Goal: Check status: Check status

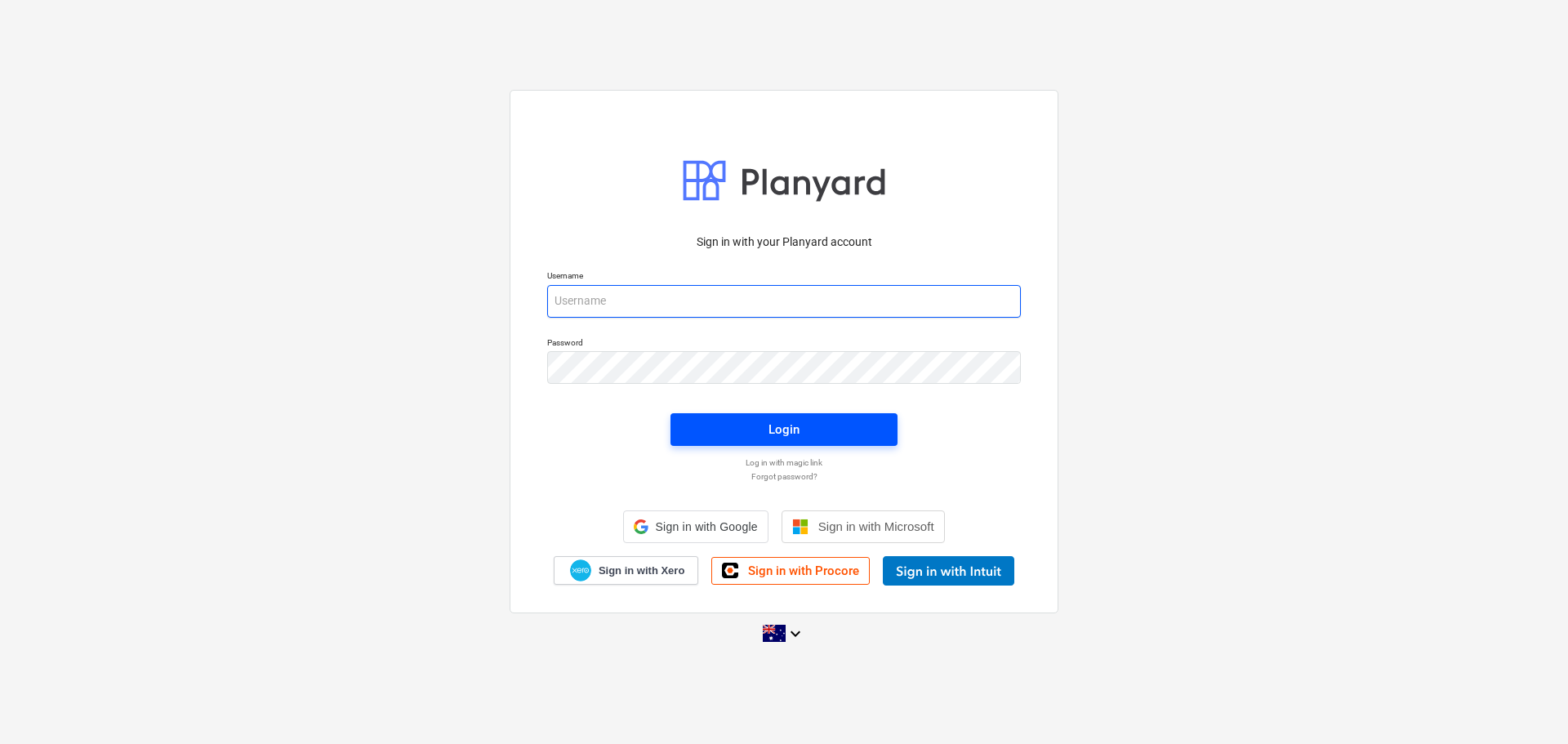
type input "[EMAIL_ADDRESS][DOMAIN_NAME]"
click at [836, 425] on span "Login" at bounding box center [784, 429] width 188 height 21
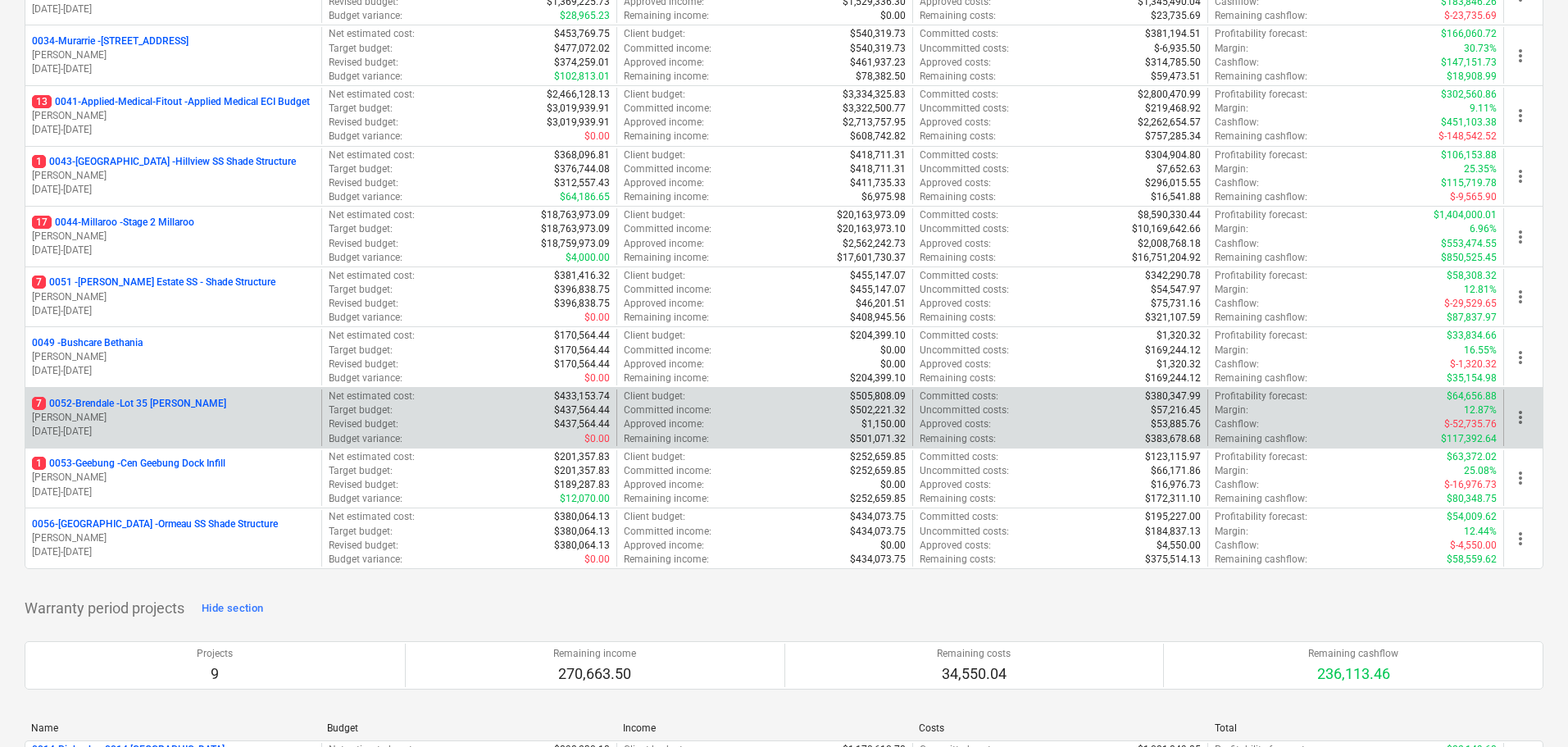
scroll to position [164, 0]
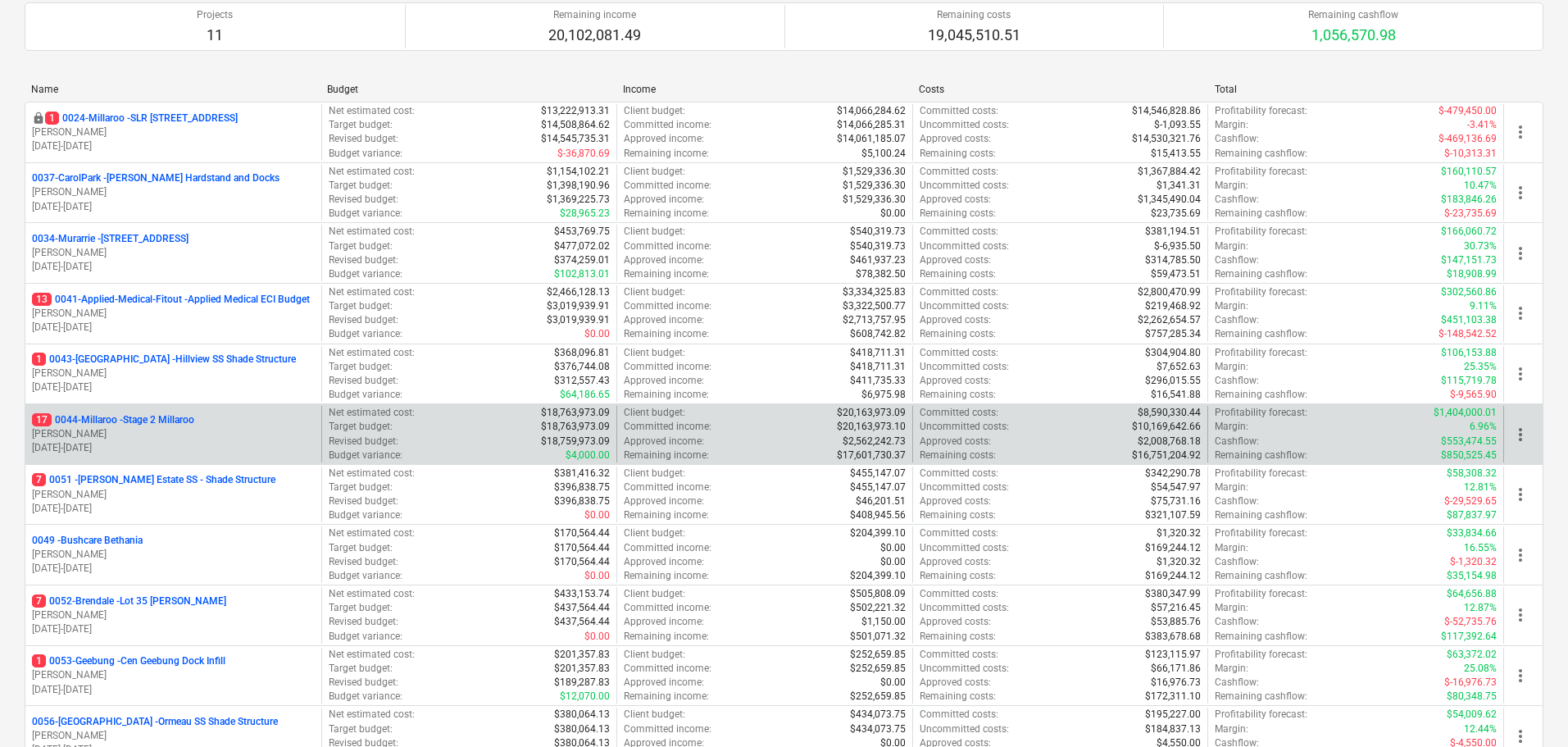
click at [170, 418] on p "17 0044-Millaroo - Stage 2 Millaroo" at bounding box center [113, 420] width 162 height 14
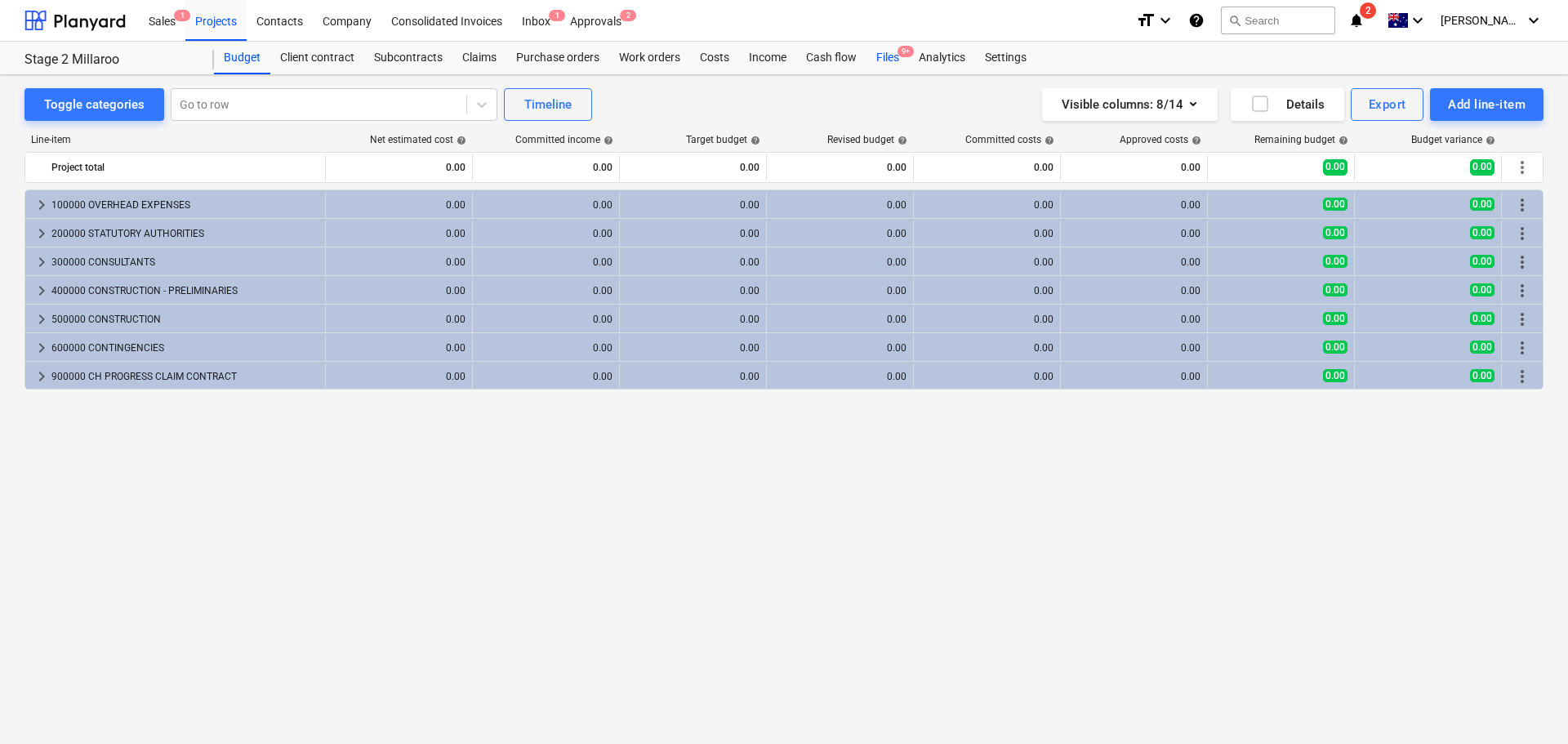
click at [894, 60] on div "Files 9+" at bounding box center [888, 57] width 42 height 33
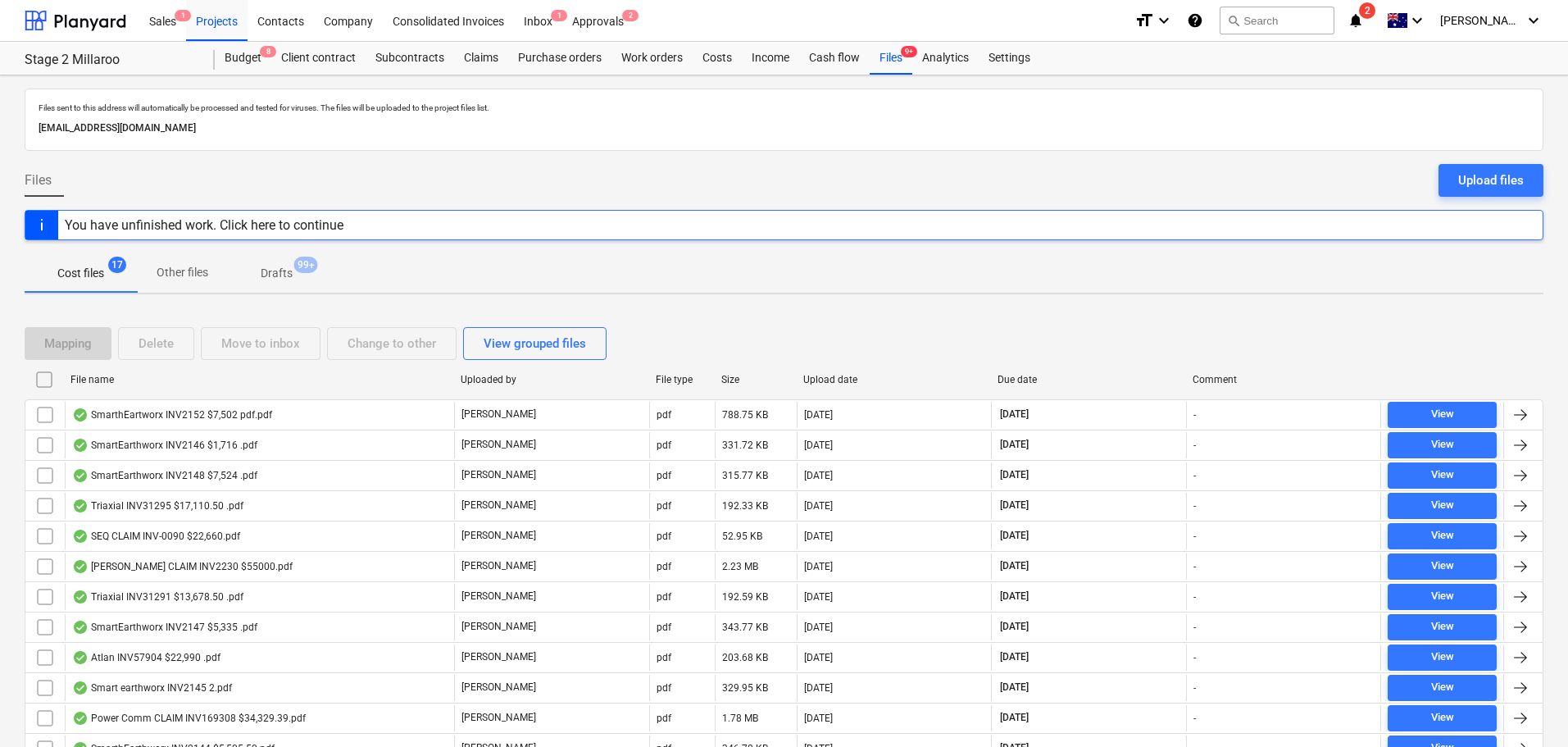
click at [95, 376] on div "File name" at bounding box center [259, 380] width 377 height 12
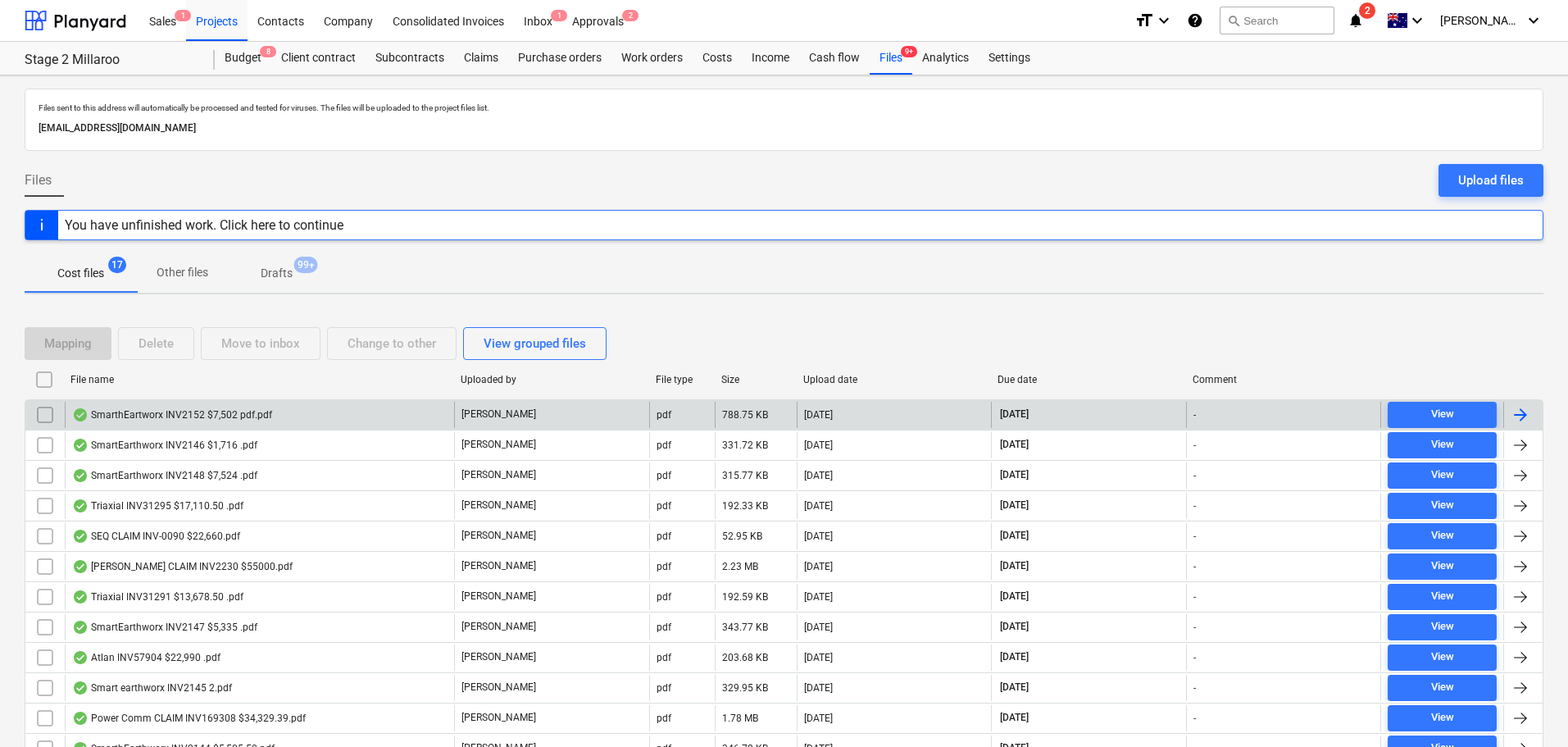
checkbox input "false"
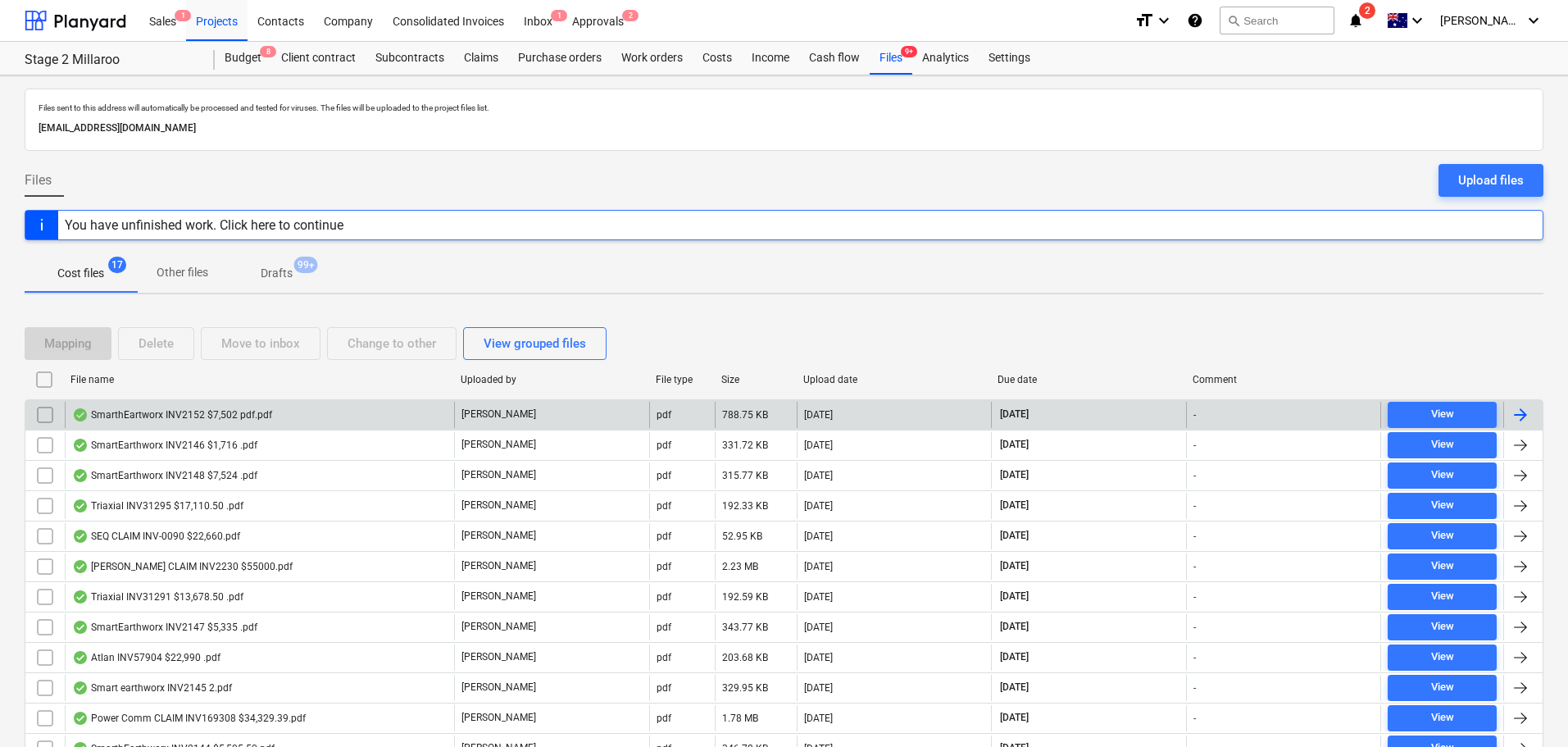
checkbox input "false"
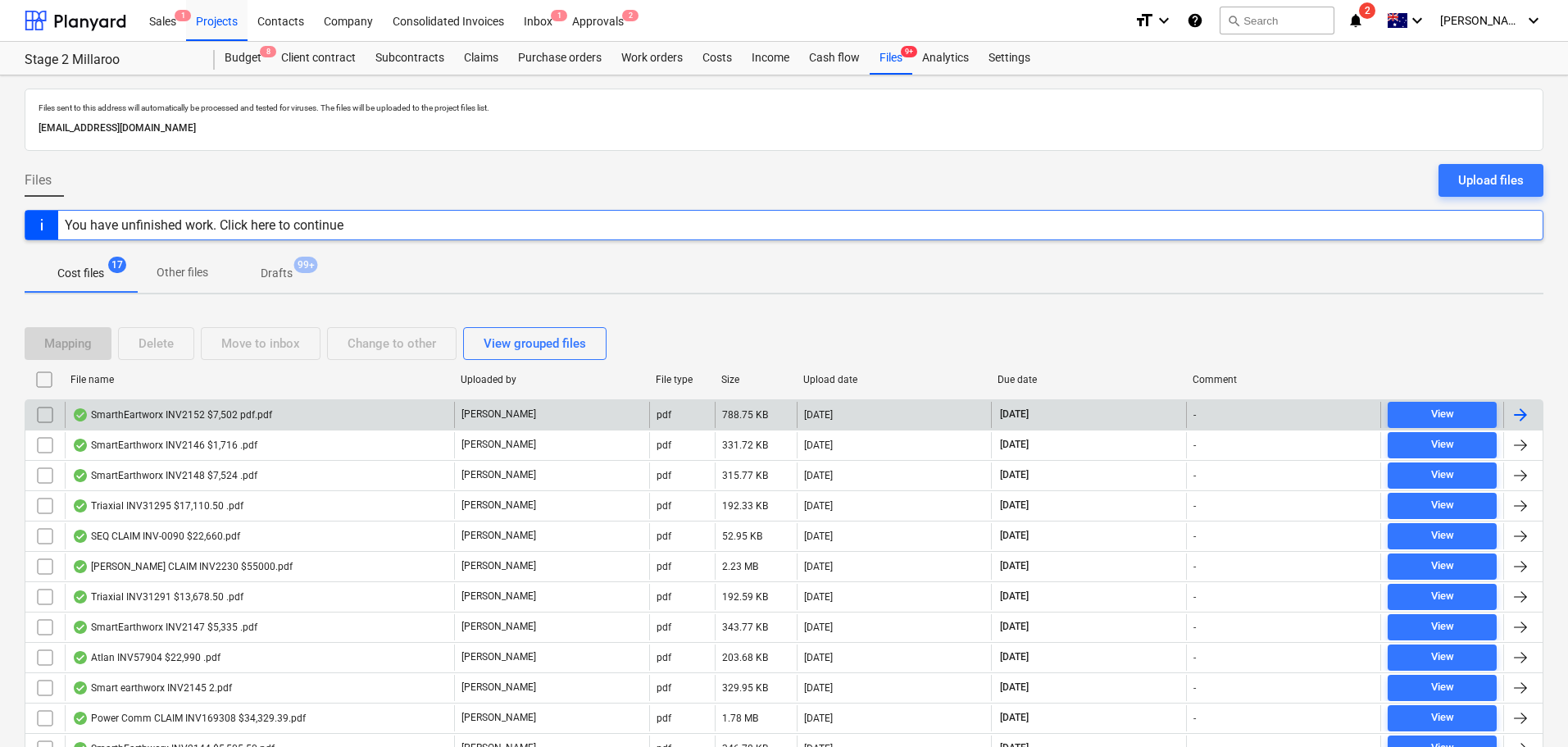
checkbox input "false"
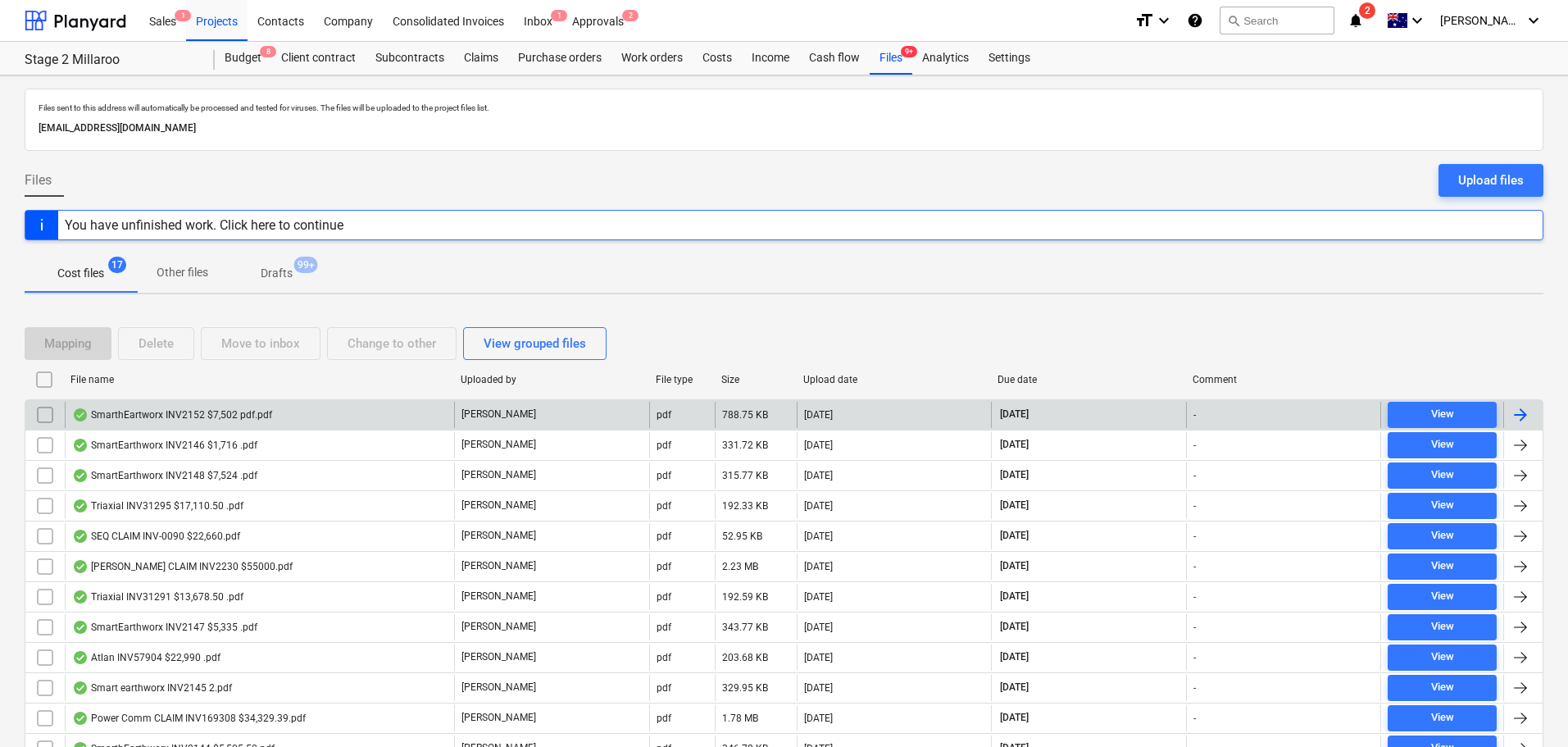
checkbox input "false"
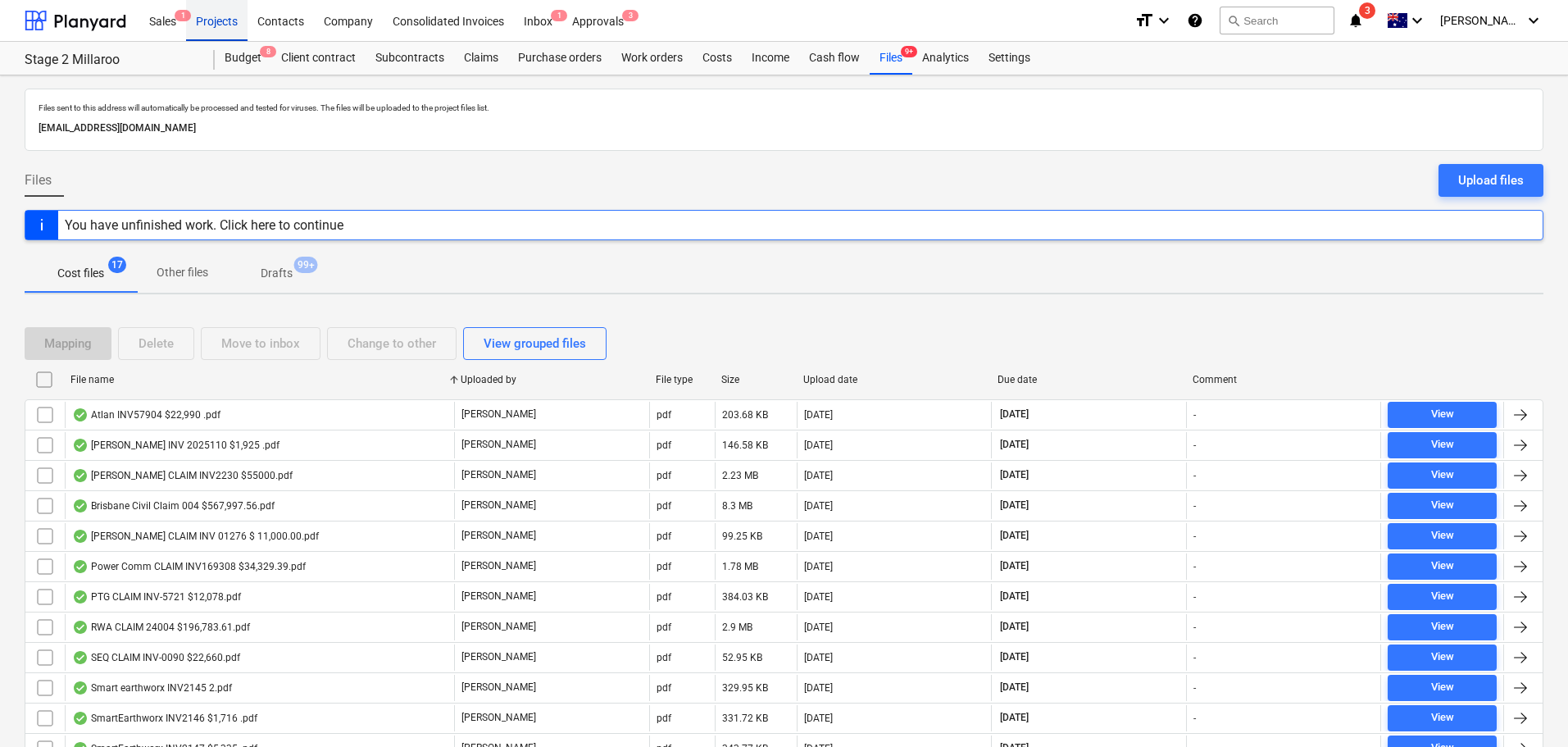
click at [206, 26] on div "Projects" at bounding box center [216, 20] width 61 height 42
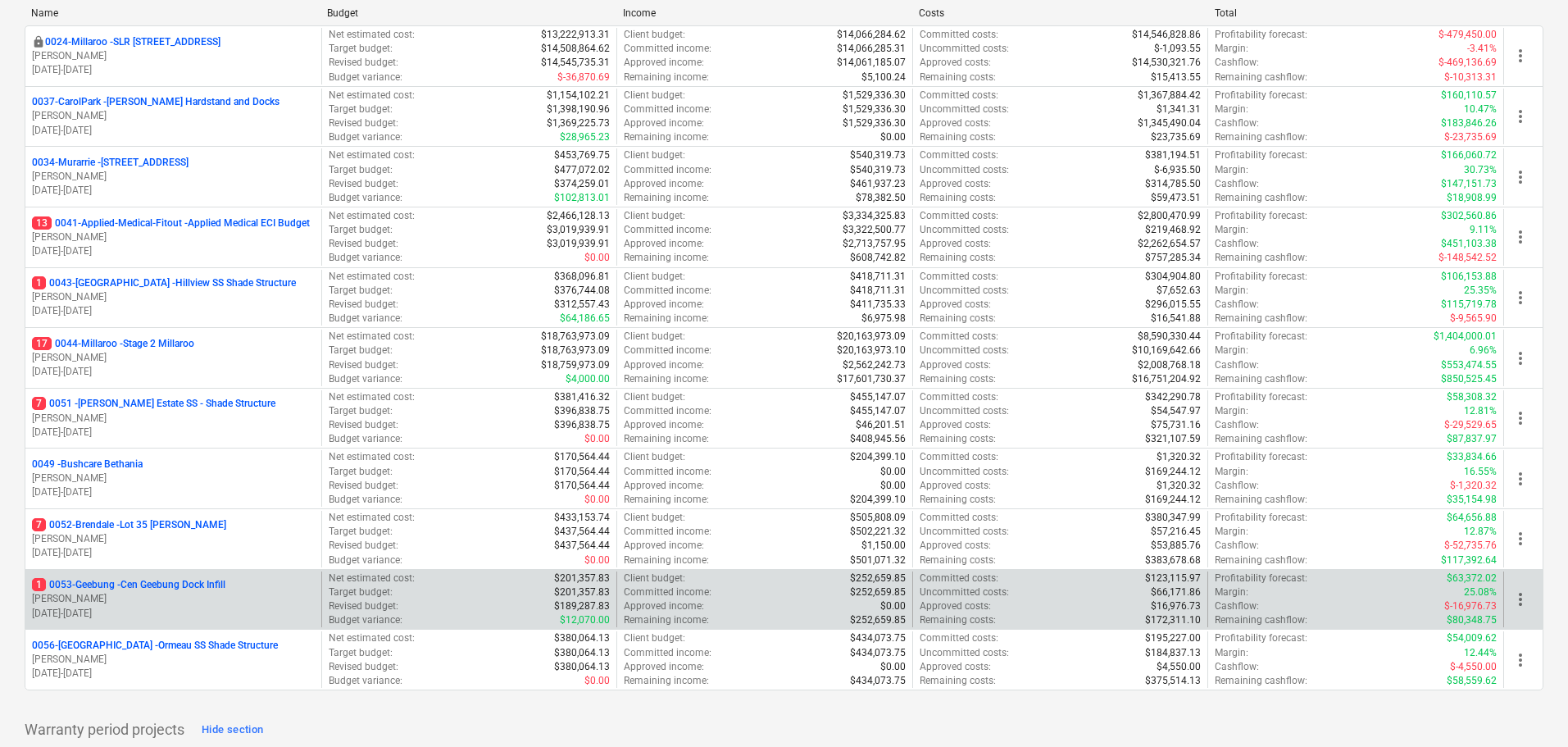
scroll to position [328, 0]
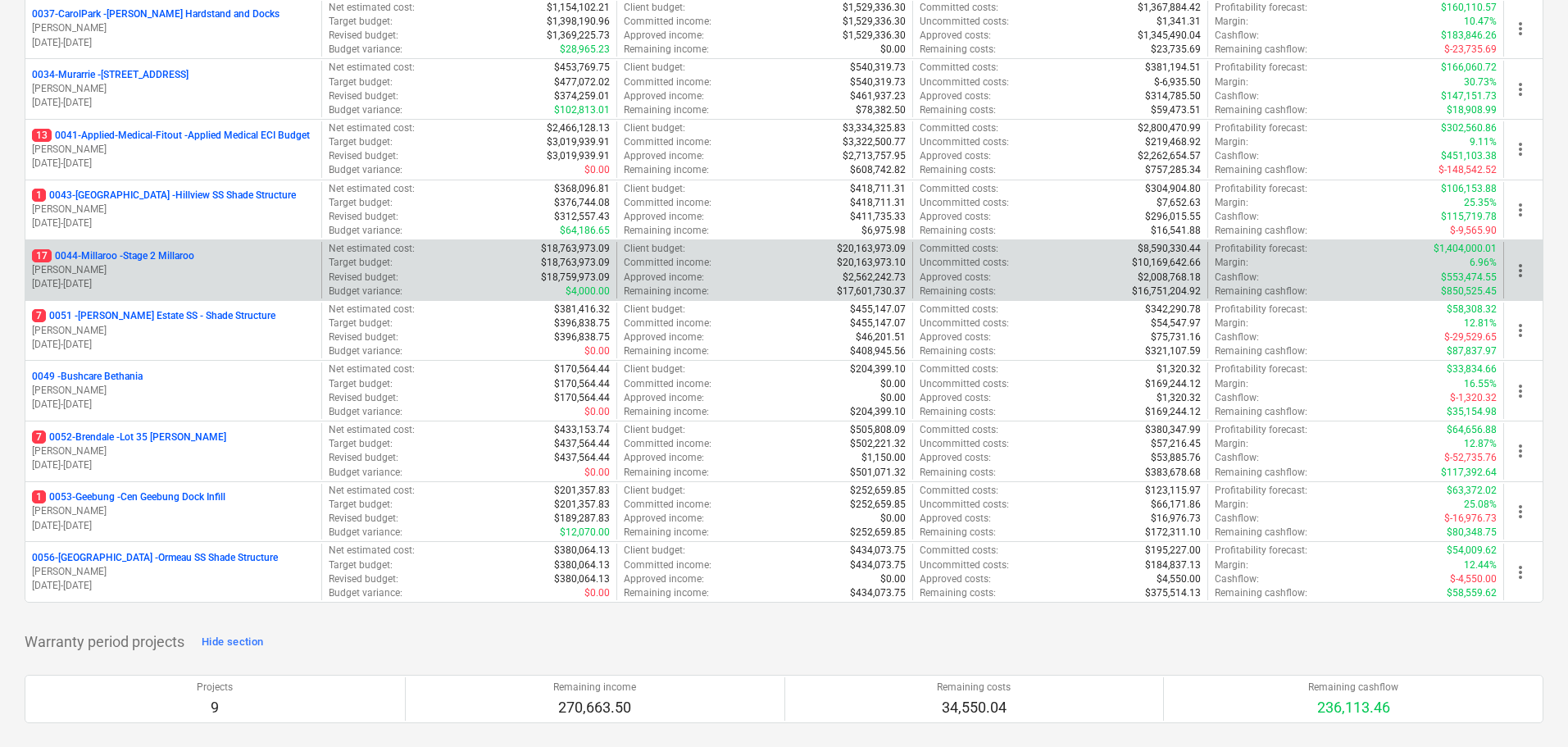
click at [169, 261] on p "17 0044-Millaroo - Stage 2 Millaroo" at bounding box center [113, 256] width 162 height 14
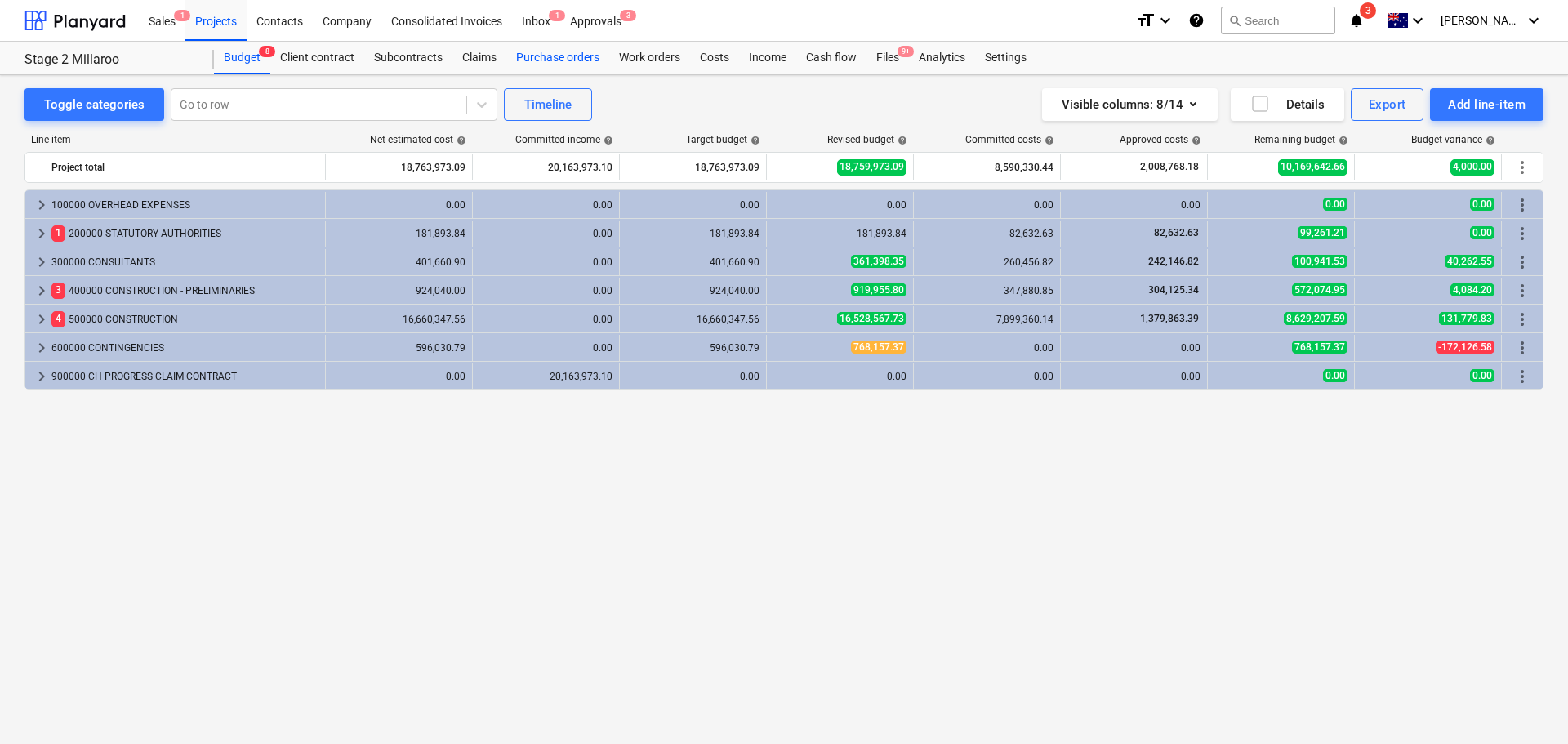
click at [554, 61] on div "Purchase orders" at bounding box center [558, 57] width 103 height 33
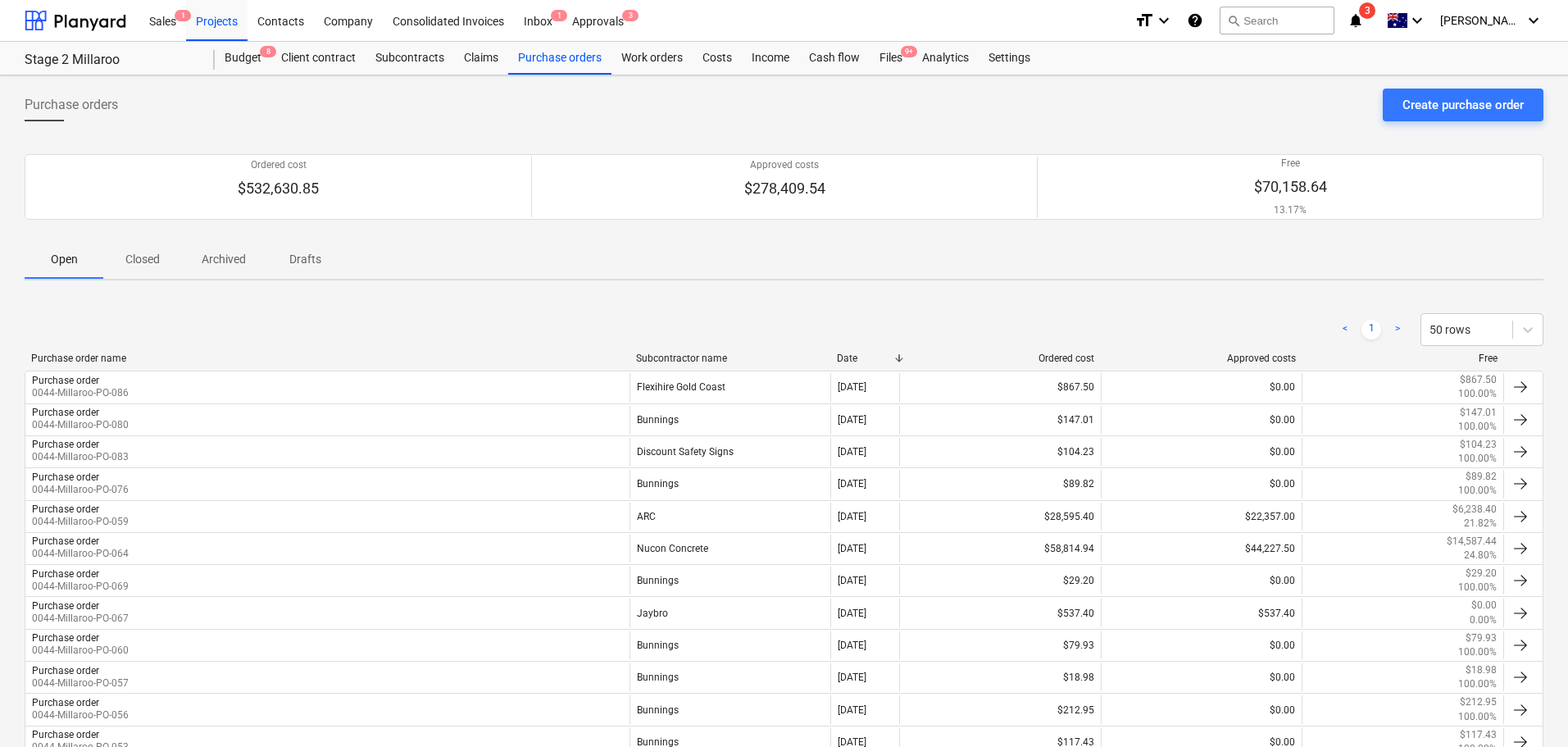
click at [680, 355] on div "Subcontractor name" at bounding box center [731, 358] width 188 height 12
click at [232, 69] on div "Budget 8" at bounding box center [243, 58] width 57 height 33
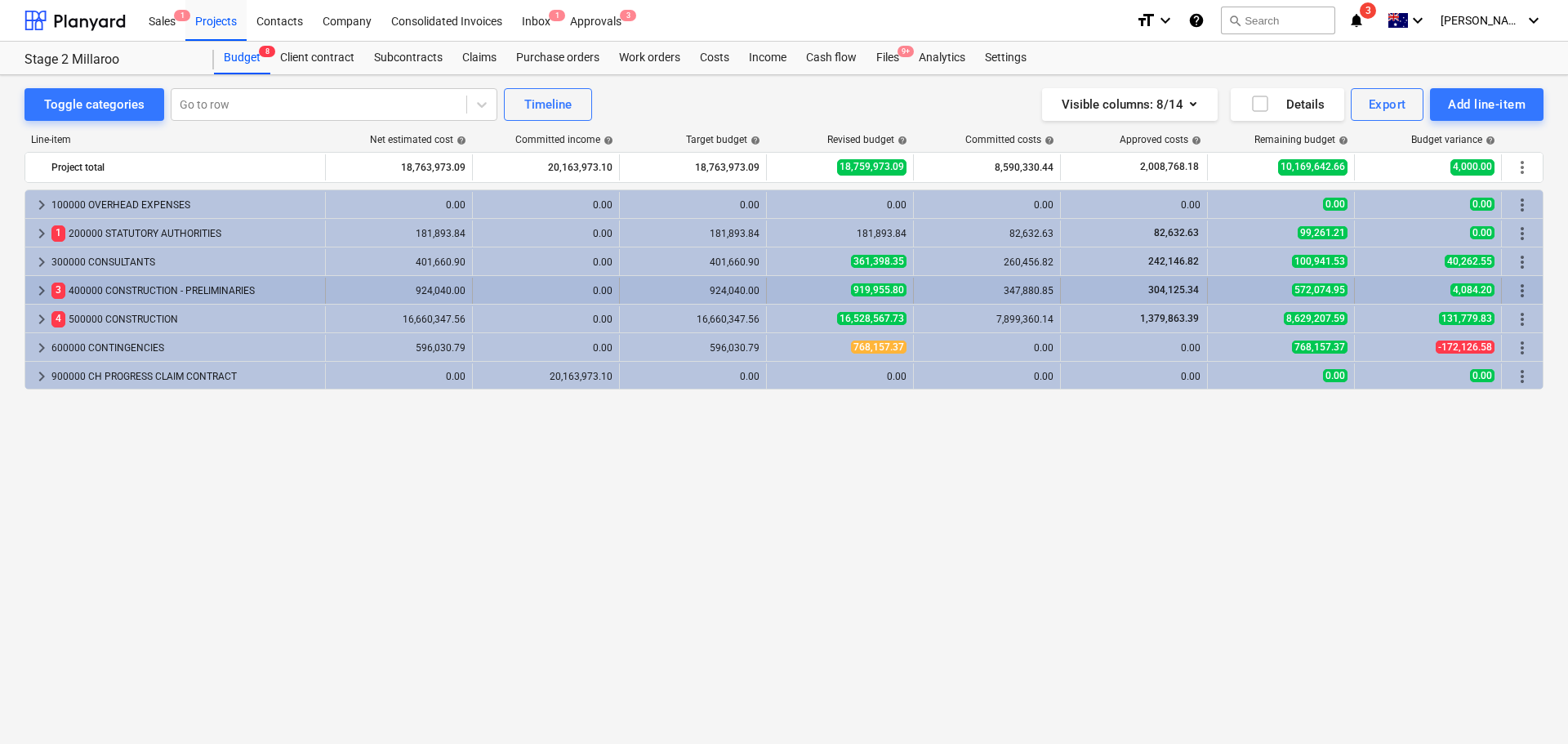
click at [36, 285] on span "keyboard_arrow_right" at bounding box center [41, 290] width 19 height 19
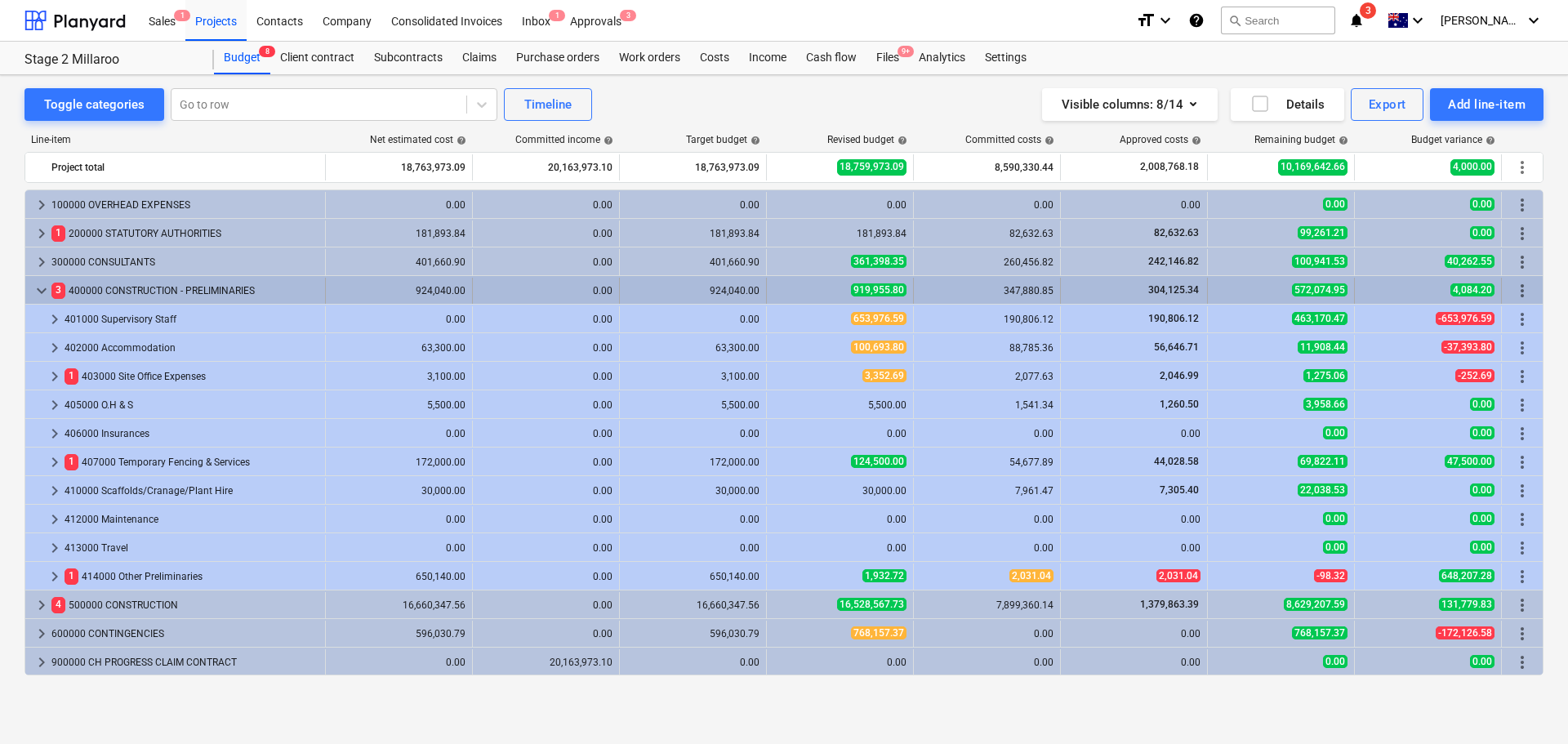
click at [36, 291] on span "keyboard_arrow_down" at bounding box center [41, 290] width 19 height 19
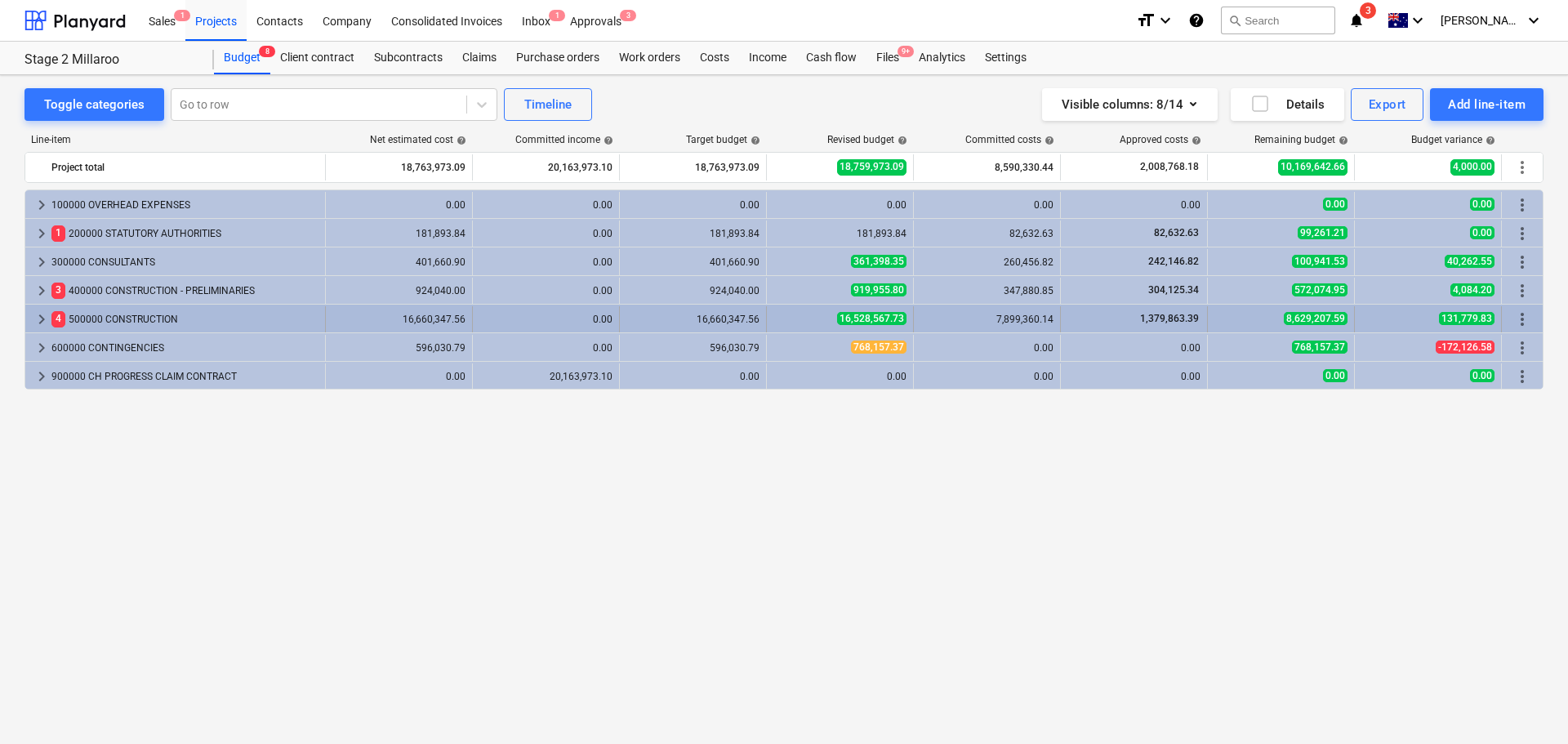
click at [41, 317] on span "keyboard_arrow_right" at bounding box center [41, 319] width 19 height 19
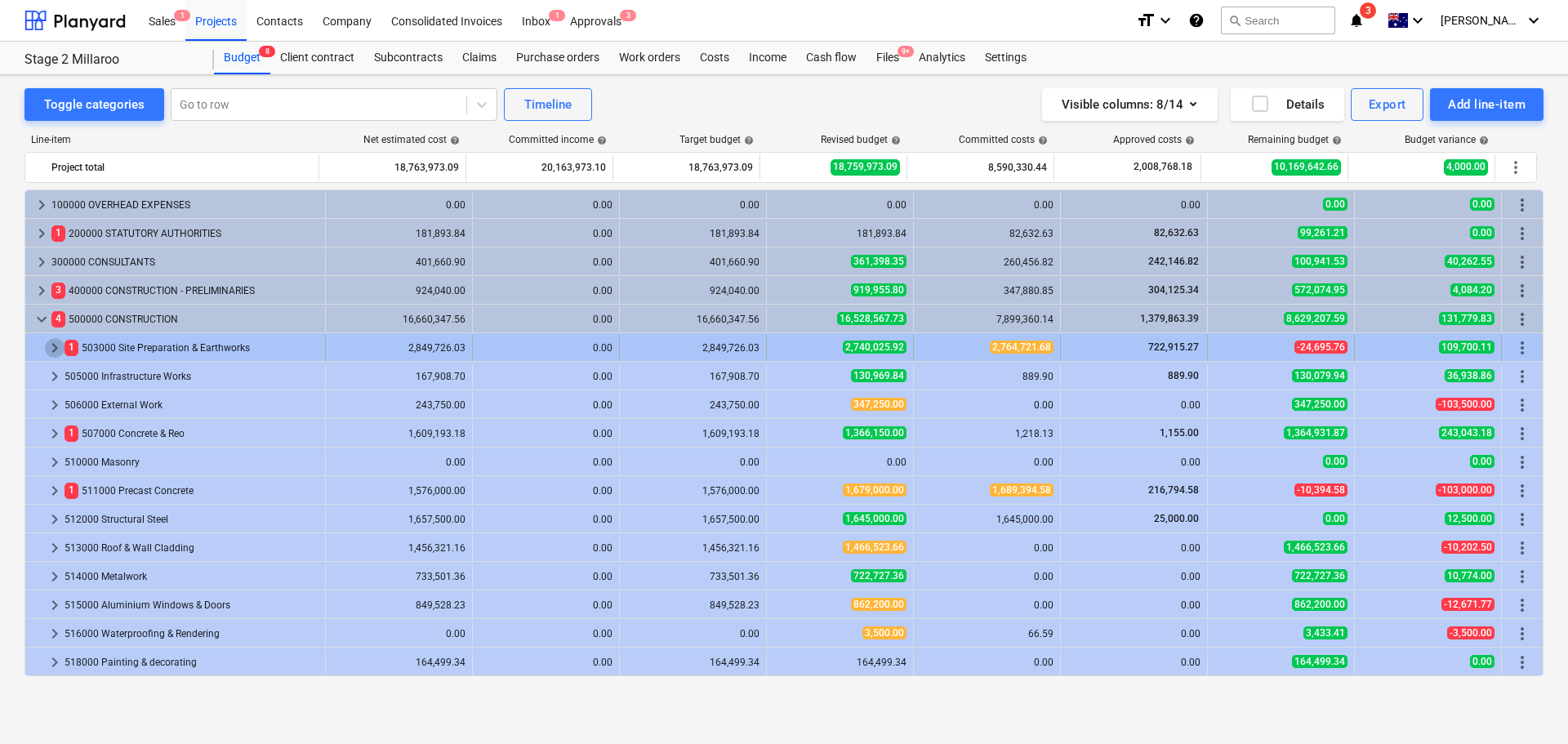
click at [53, 351] on span "keyboard_arrow_right" at bounding box center [54, 347] width 19 height 19
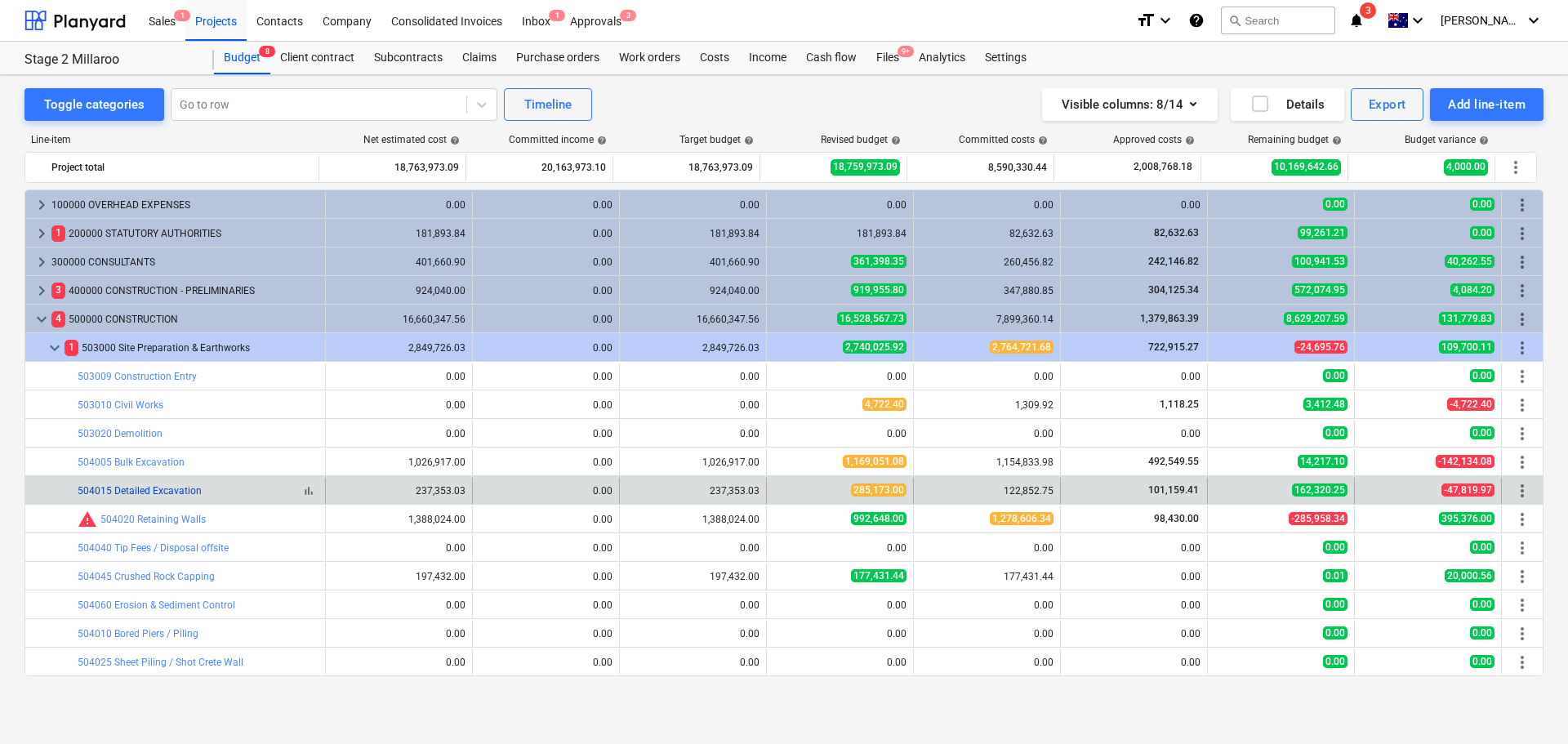
click at [175, 489] on link "504015 Detailed Excavation" at bounding box center [139, 491] width 124 height 12
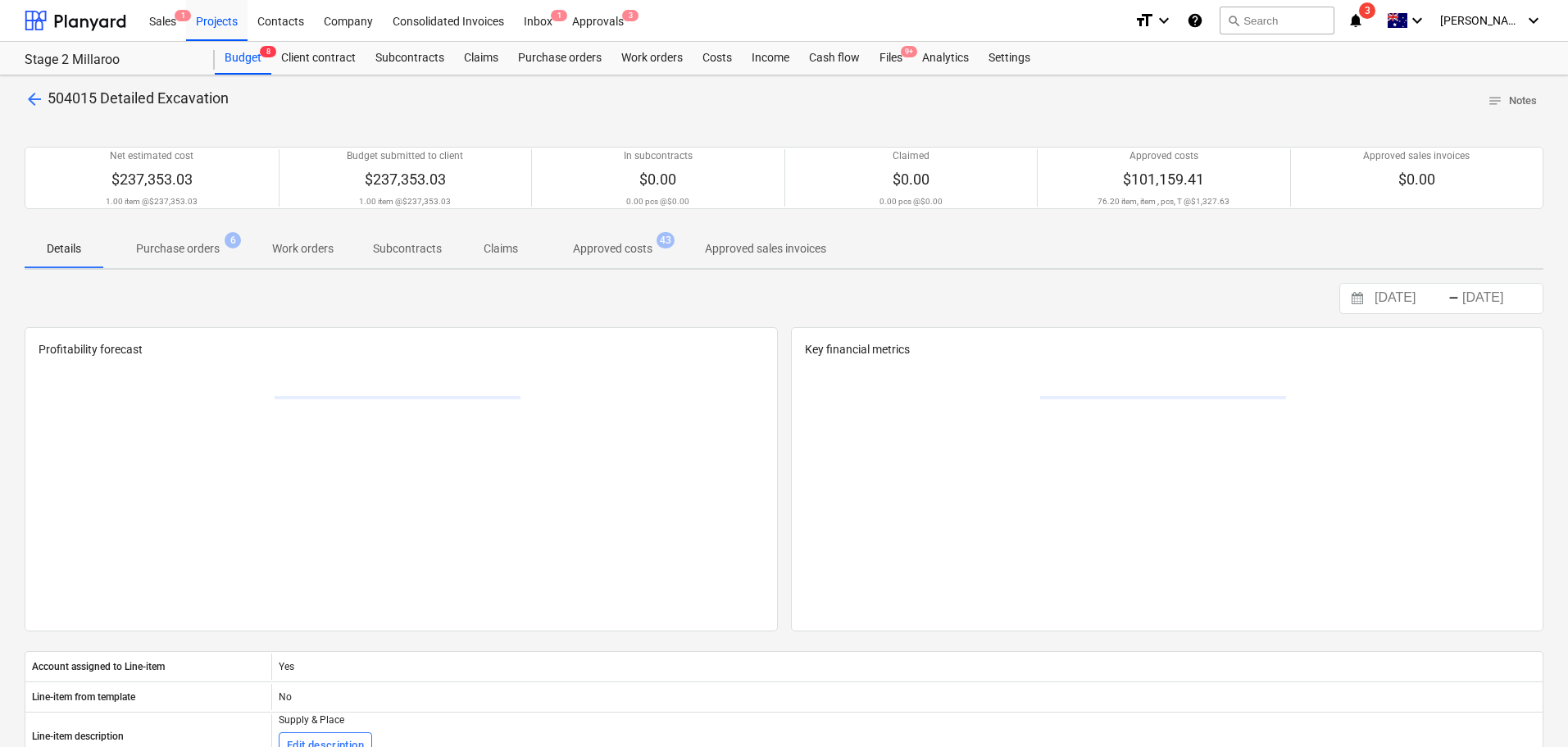
click at [185, 246] on p "Purchase orders" at bounding box center [177, 249] width 84 height 17
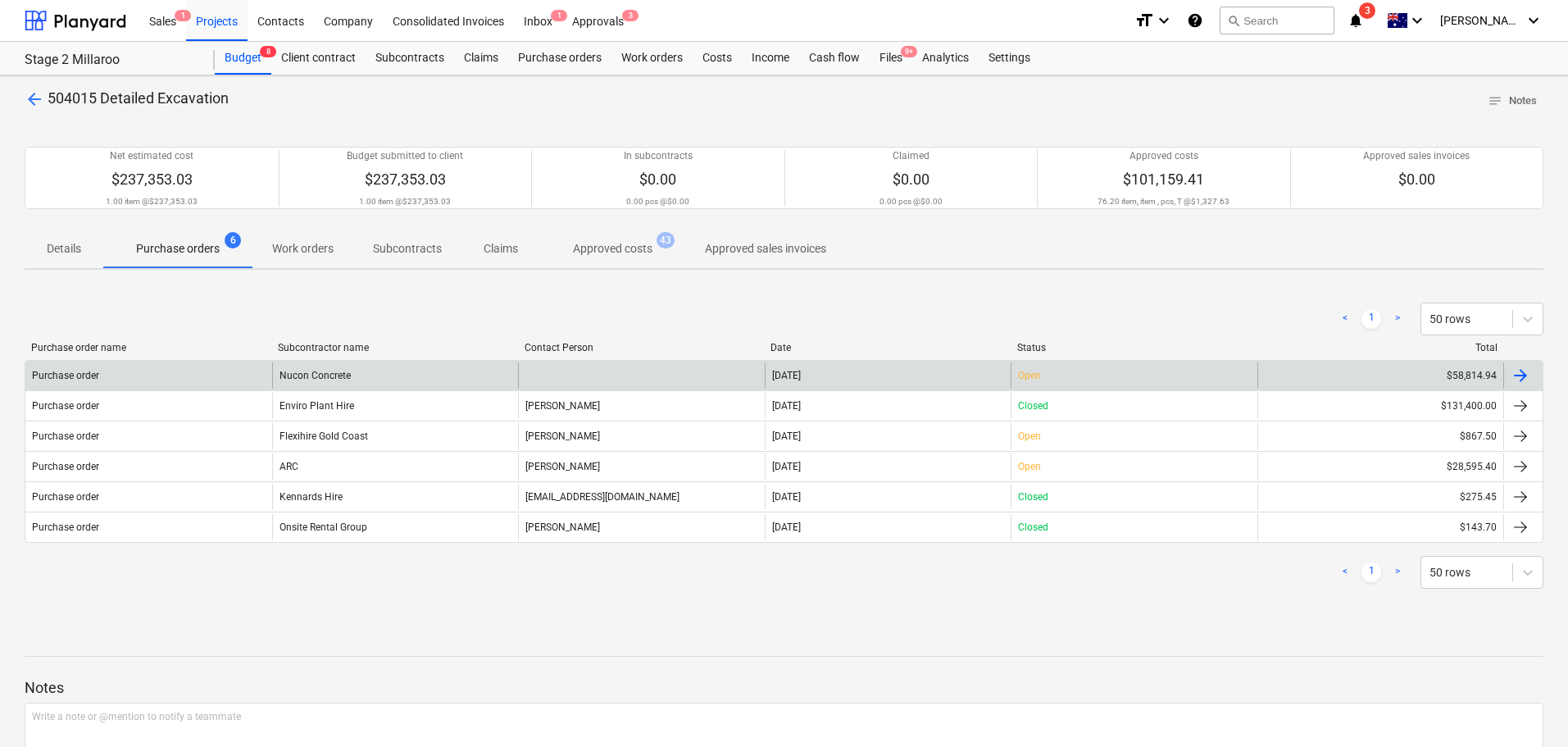
click at [370, 379] on div "Nucon Concrete" at bounding box center [395, 375] width 247 height 26
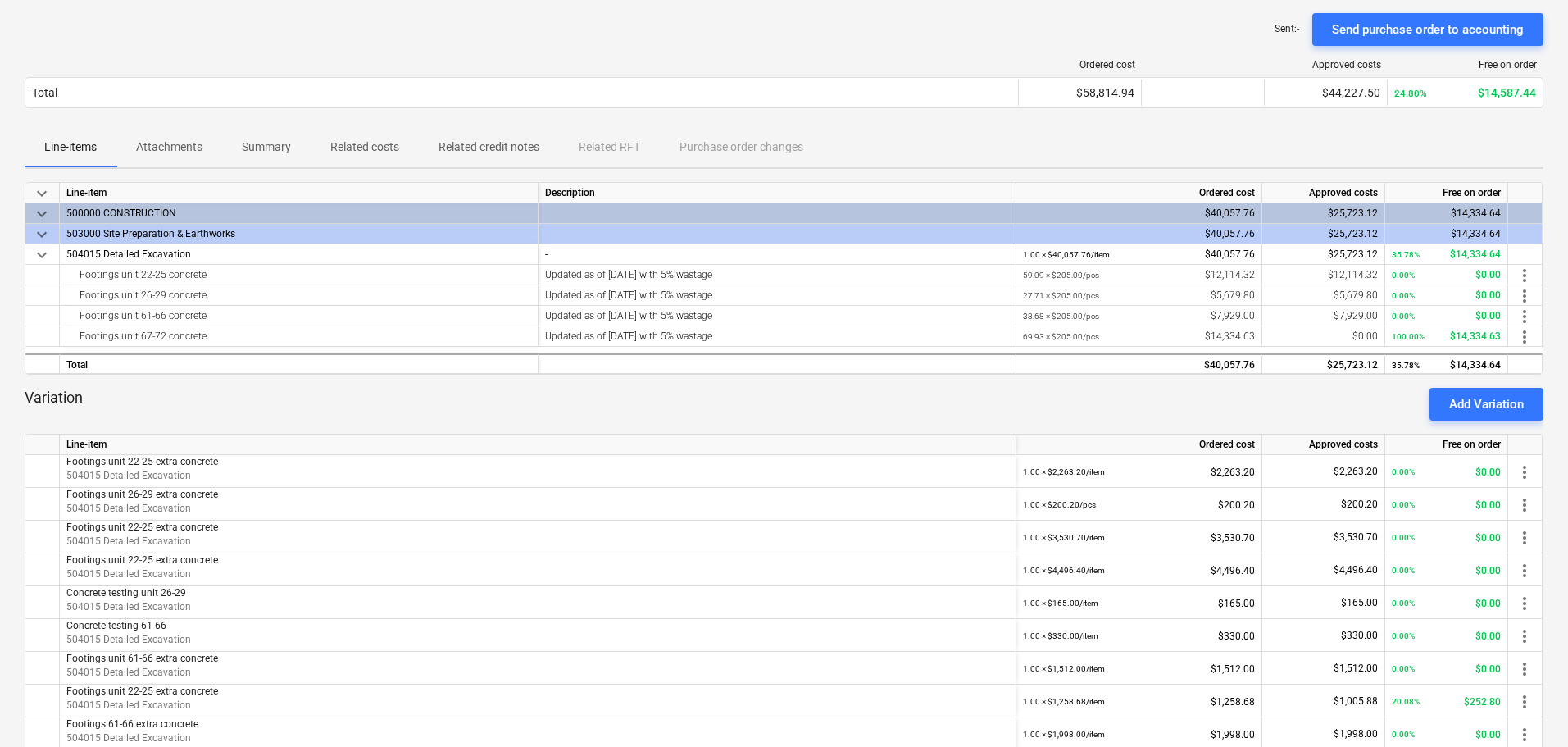
scroll to position [164, 0]
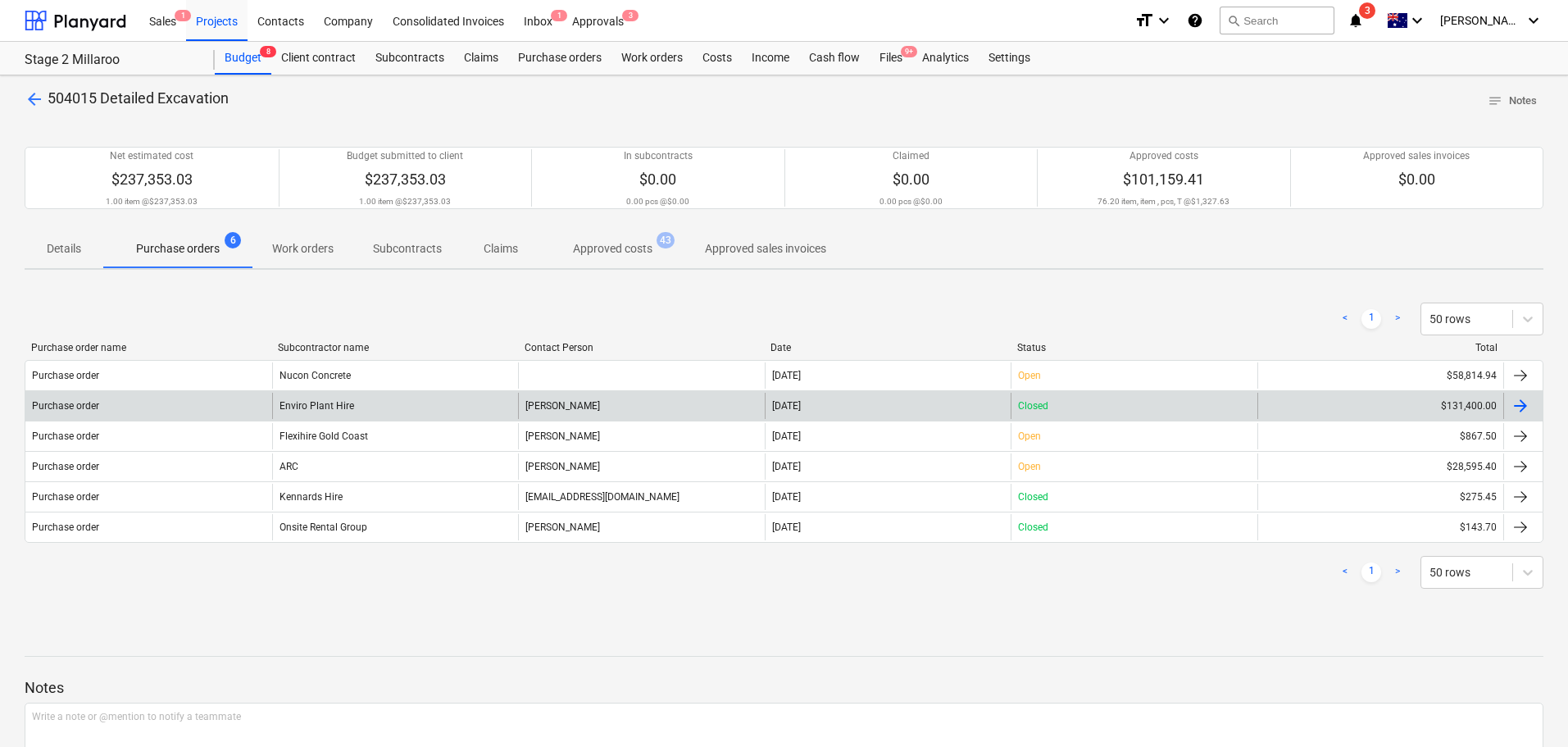
click at [342, 402] on div "Enviro Plant Hire" at bounding box center [395, 406] width 247 height 26
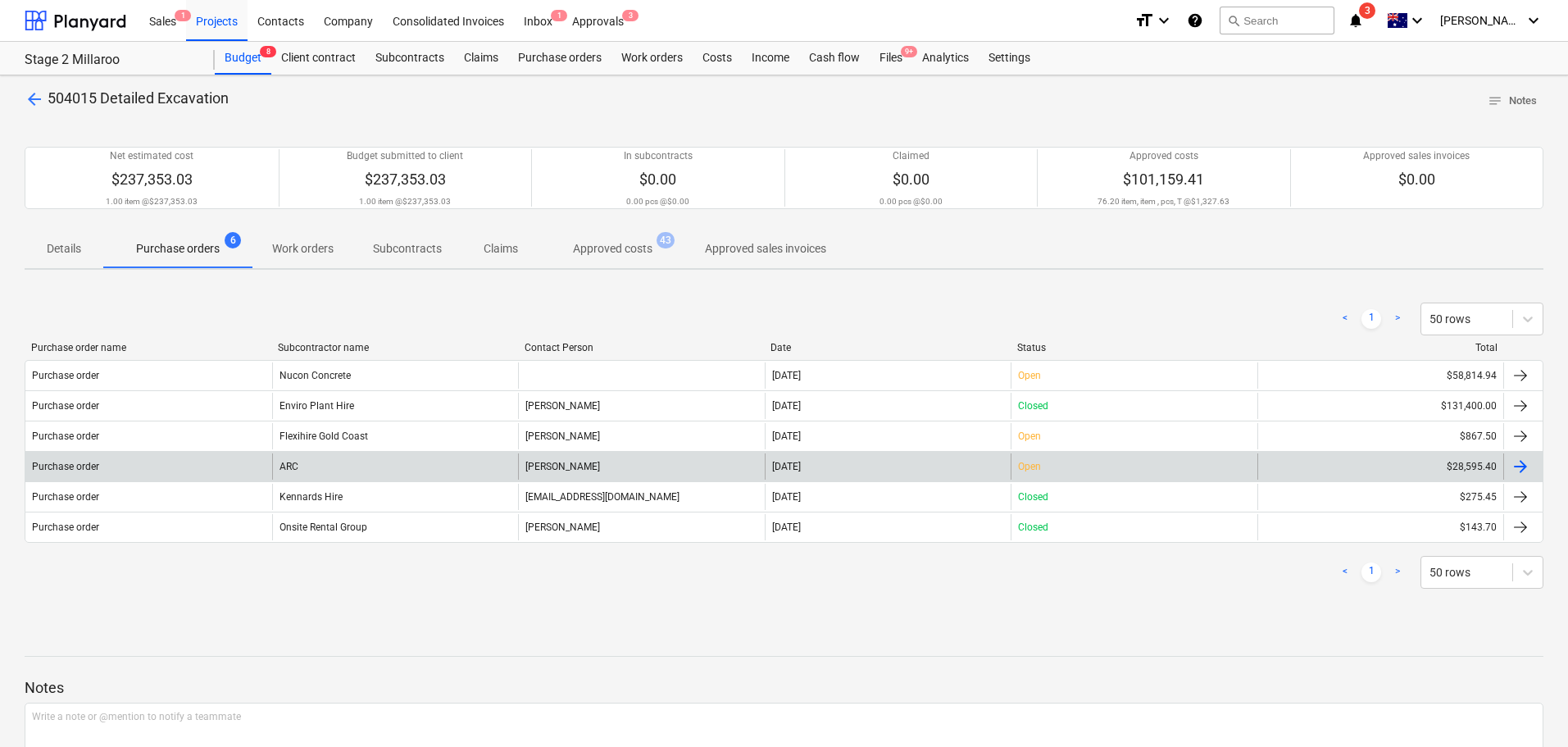
click at [542, 468] on div "[PERSON_NAME]" at bounding box center [641, 466] width 247 height 26
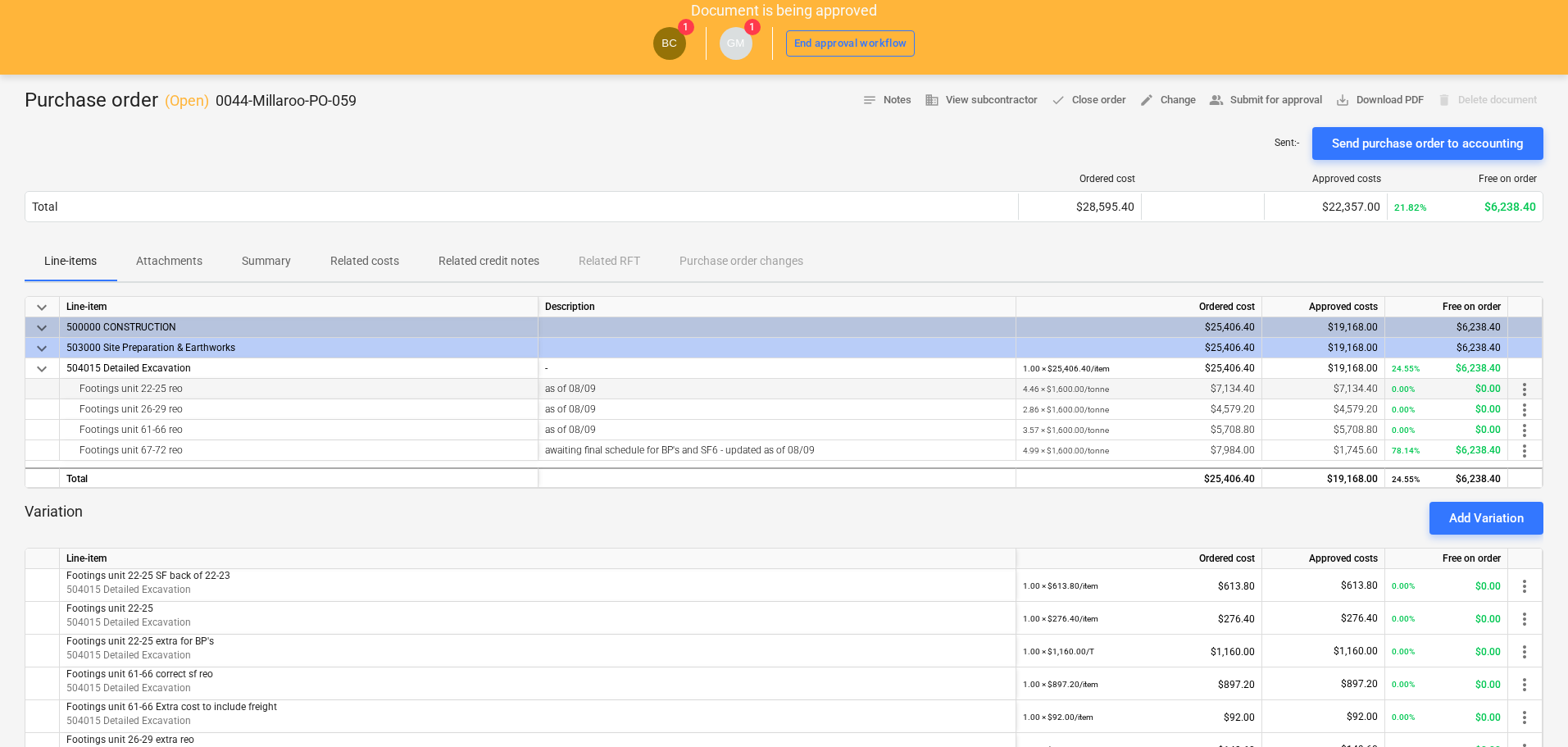
scroll to position [82, 0]
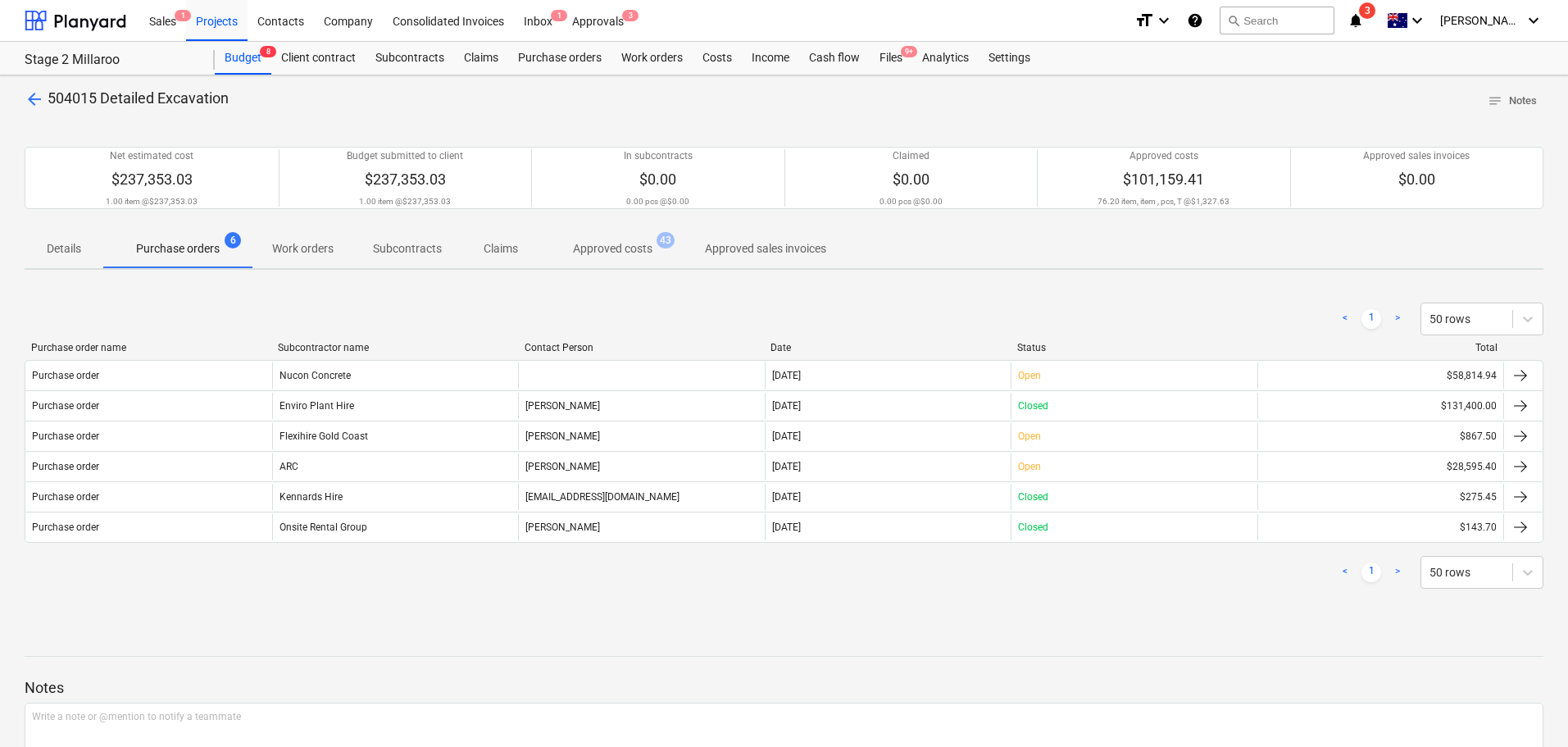
click at [612, 241] on p "Approved costs" at bounding box center [613, 249] width 80 height 17
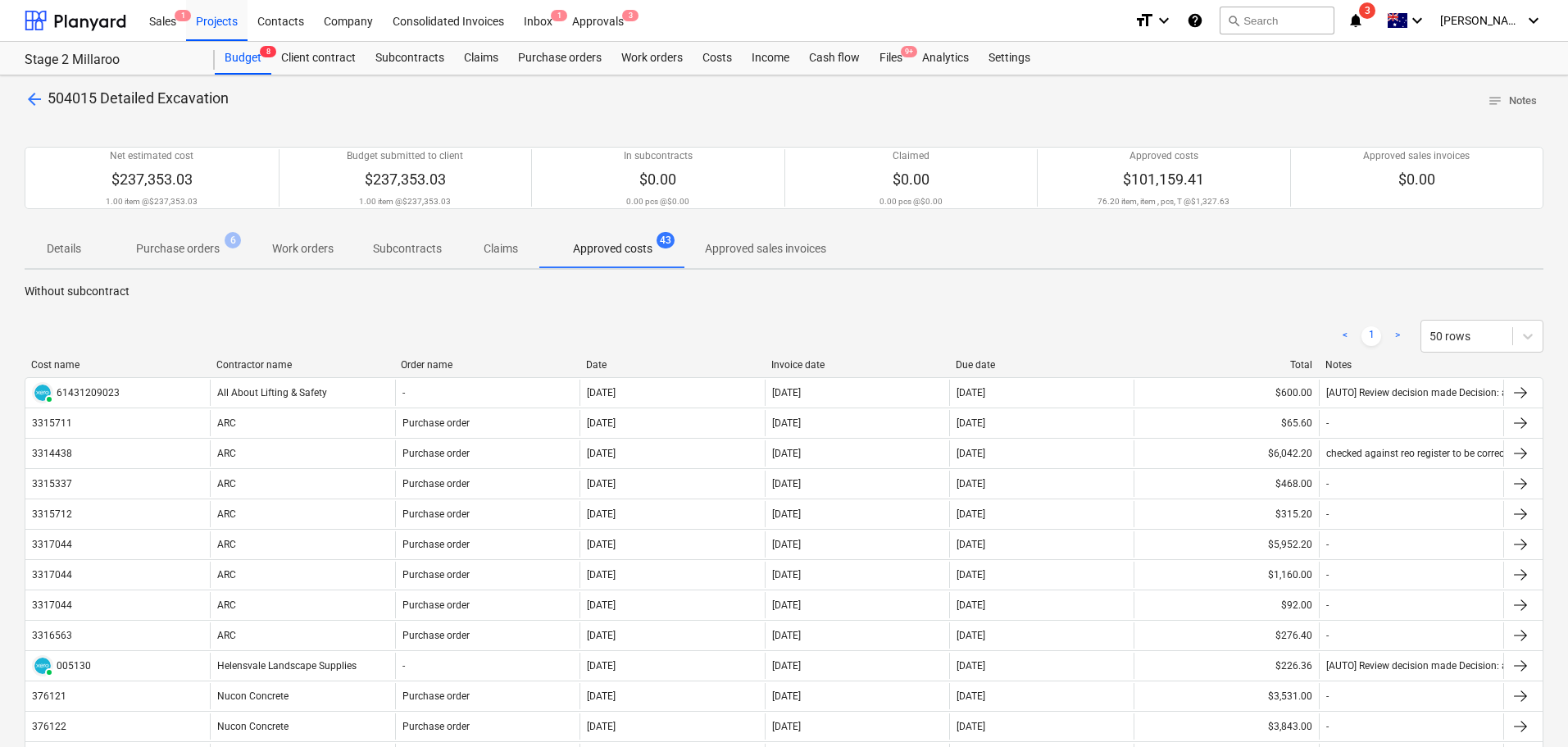
click at [318, 361] on div "Contractor name" at bounding box center [302, 365] width 172 height 12
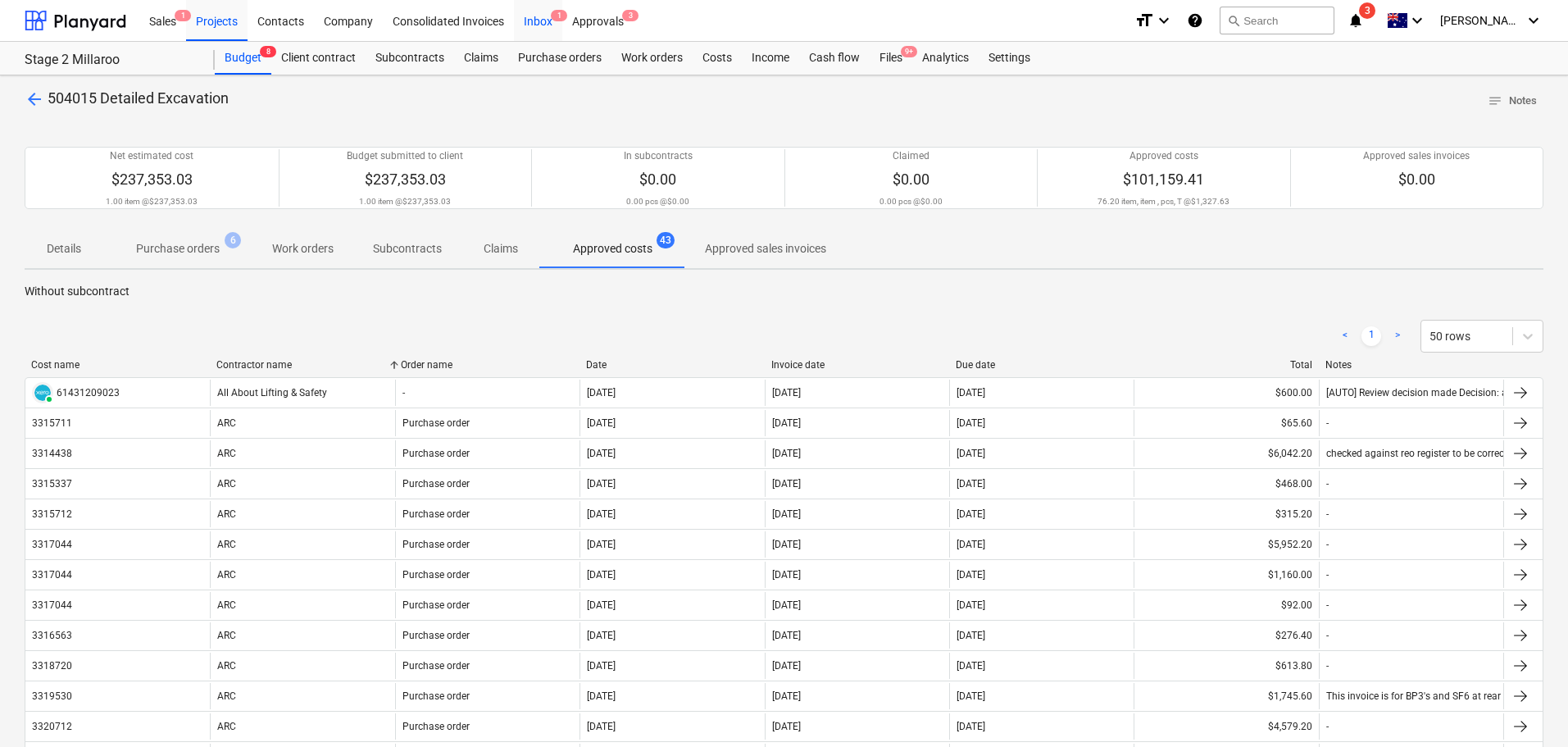
click at [536, 21] on div "Inbox 1" at bounding box center [538, 20] width 48 height 42
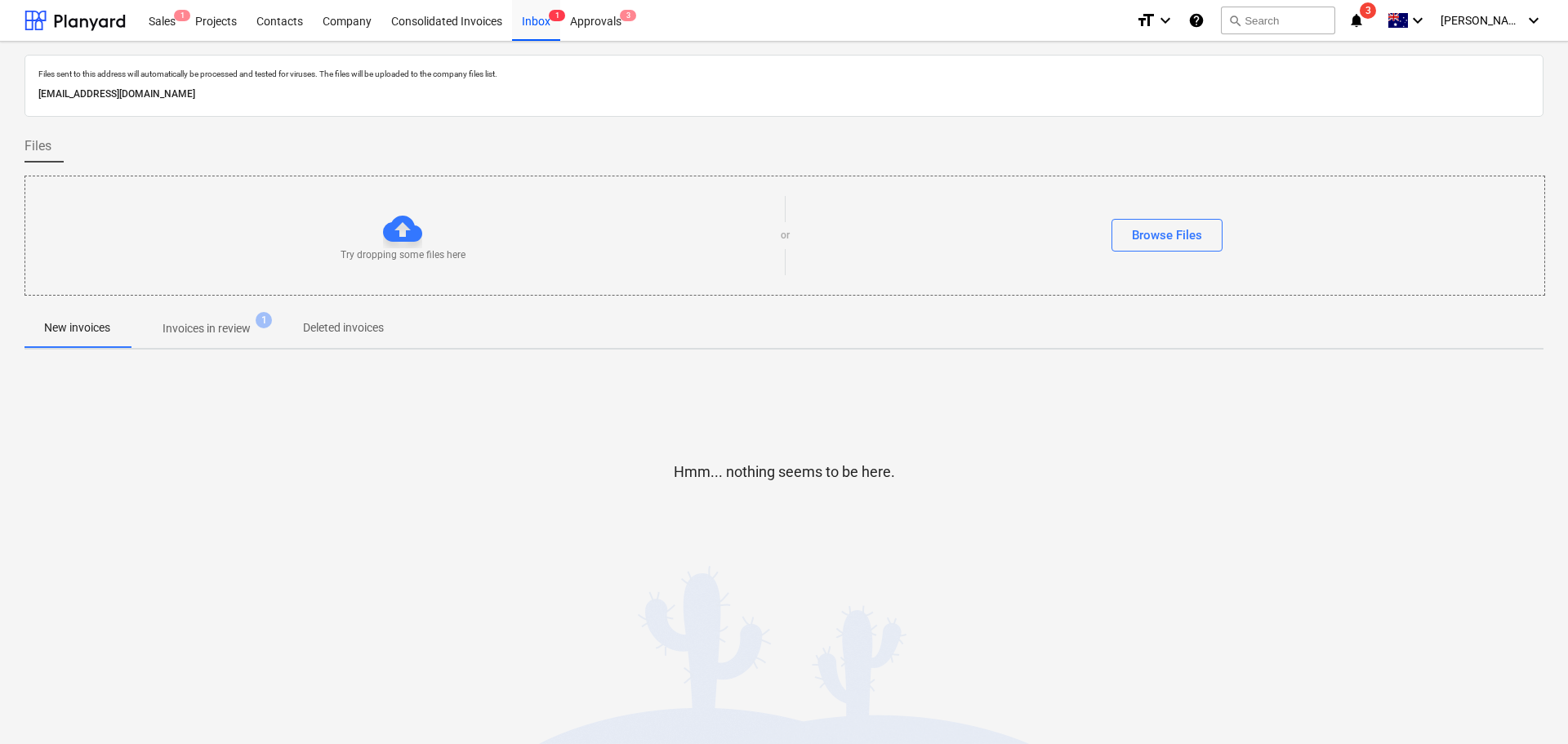
click at [215, 329] on p "Invoices in review" at bounding box center [206, 329] width 88 height 17
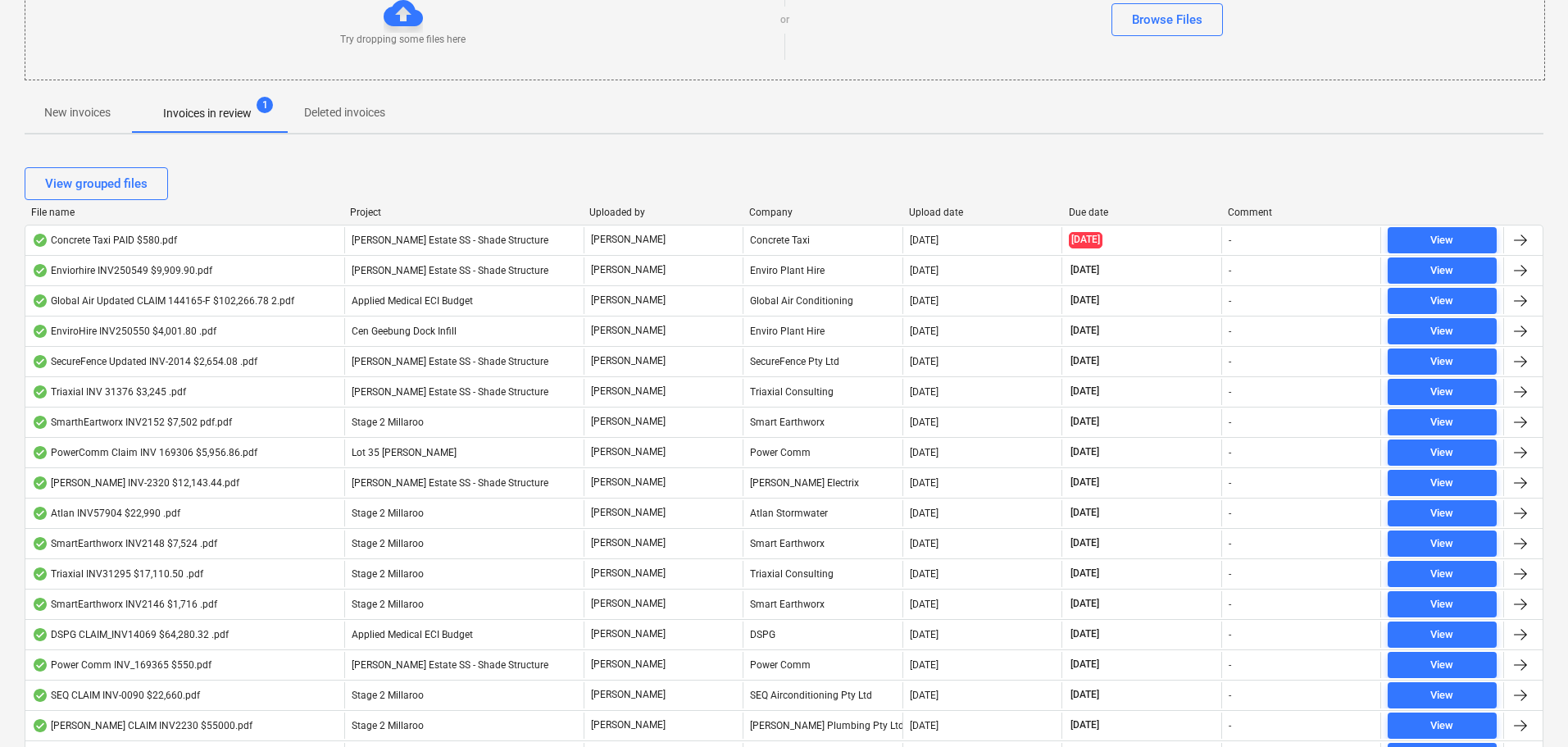
scroll to position [217, 0]
click at [1087, 206] on div "Due date" at bounding box center [1142, 212] width 147 height 12
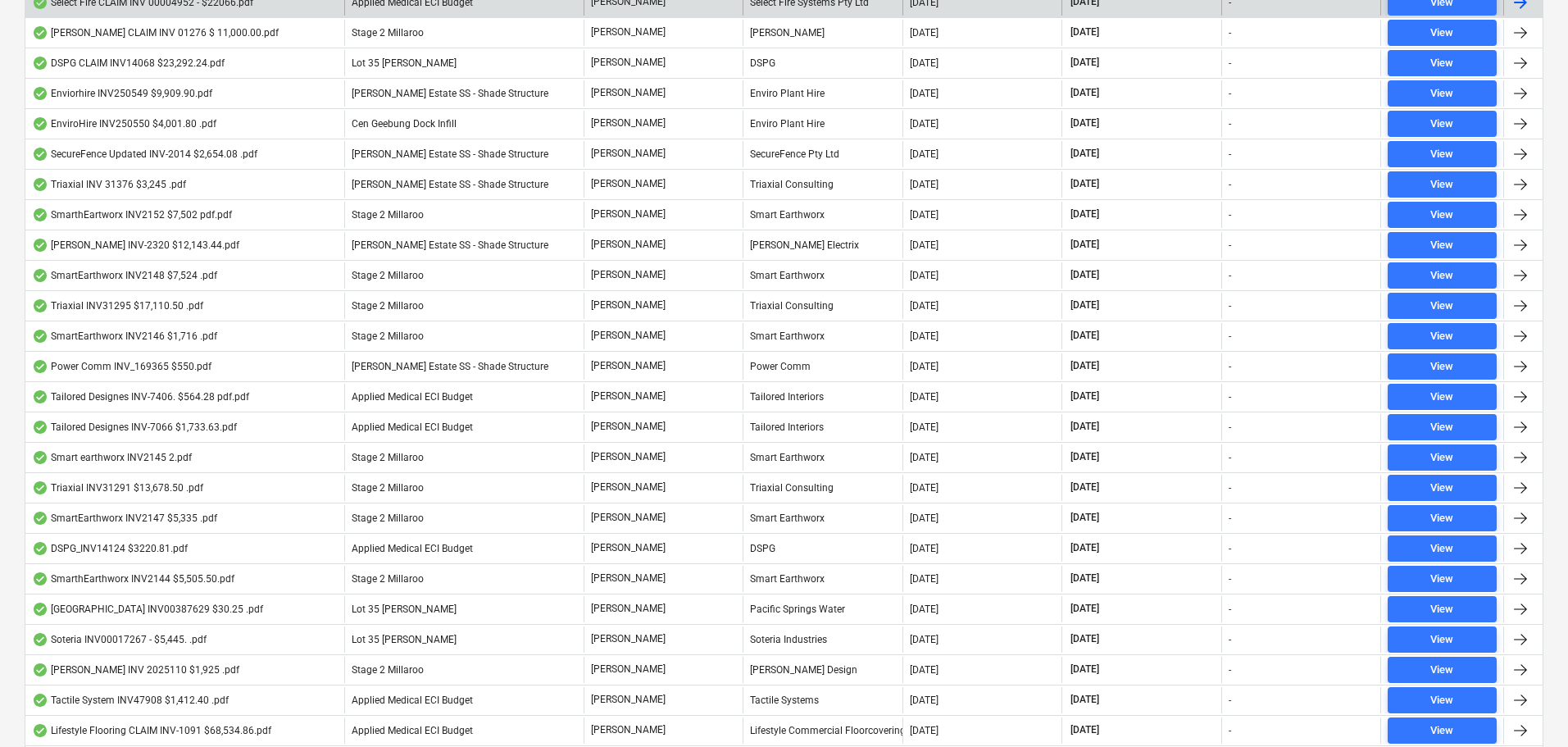
scroll to position [1120, 0]
